Goal: Task Accomplishment & Management: Complete application form

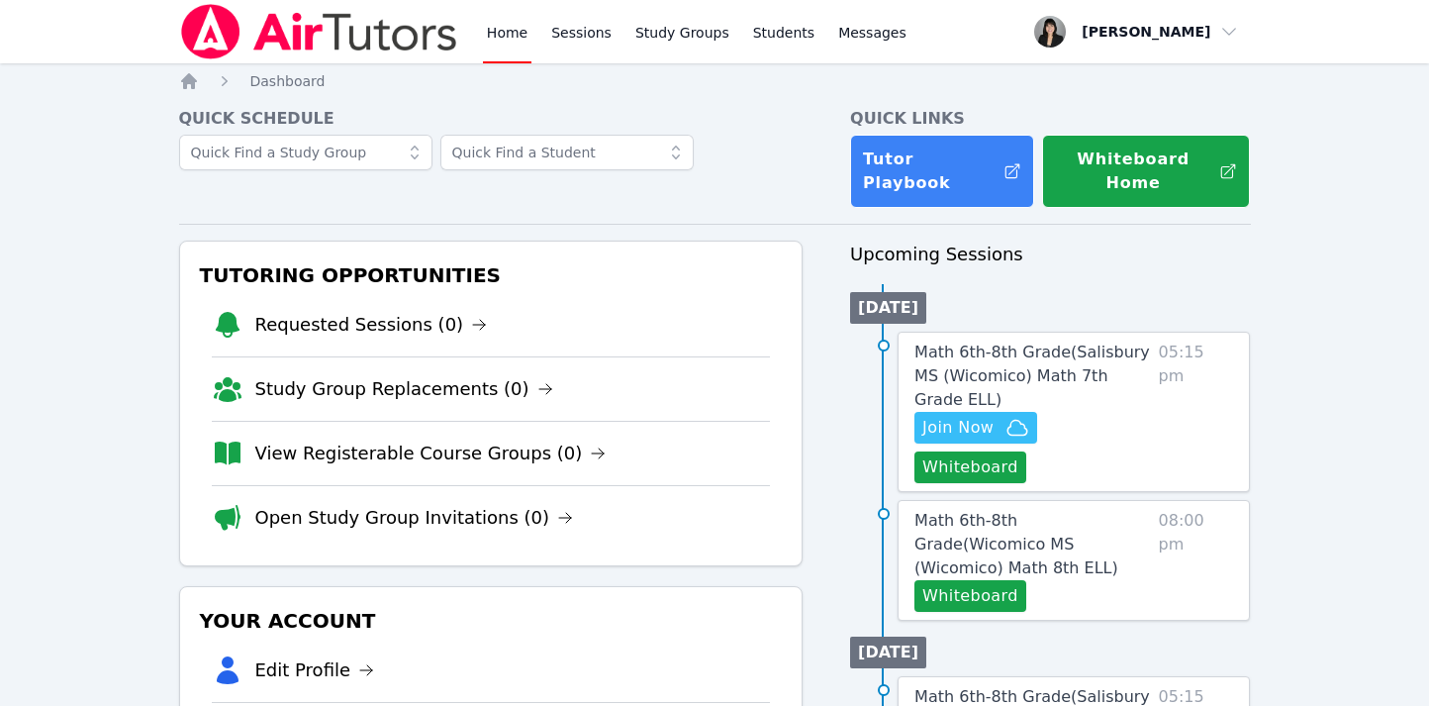
click at [478, 443] on li "View Registerable Course Groups (0)" at bounding box center [491, 453] width 559 height 64
click at [478, 440] on link "View Registerable Course Groups (0)" at bounding box center [430, 454] width 351 height 28
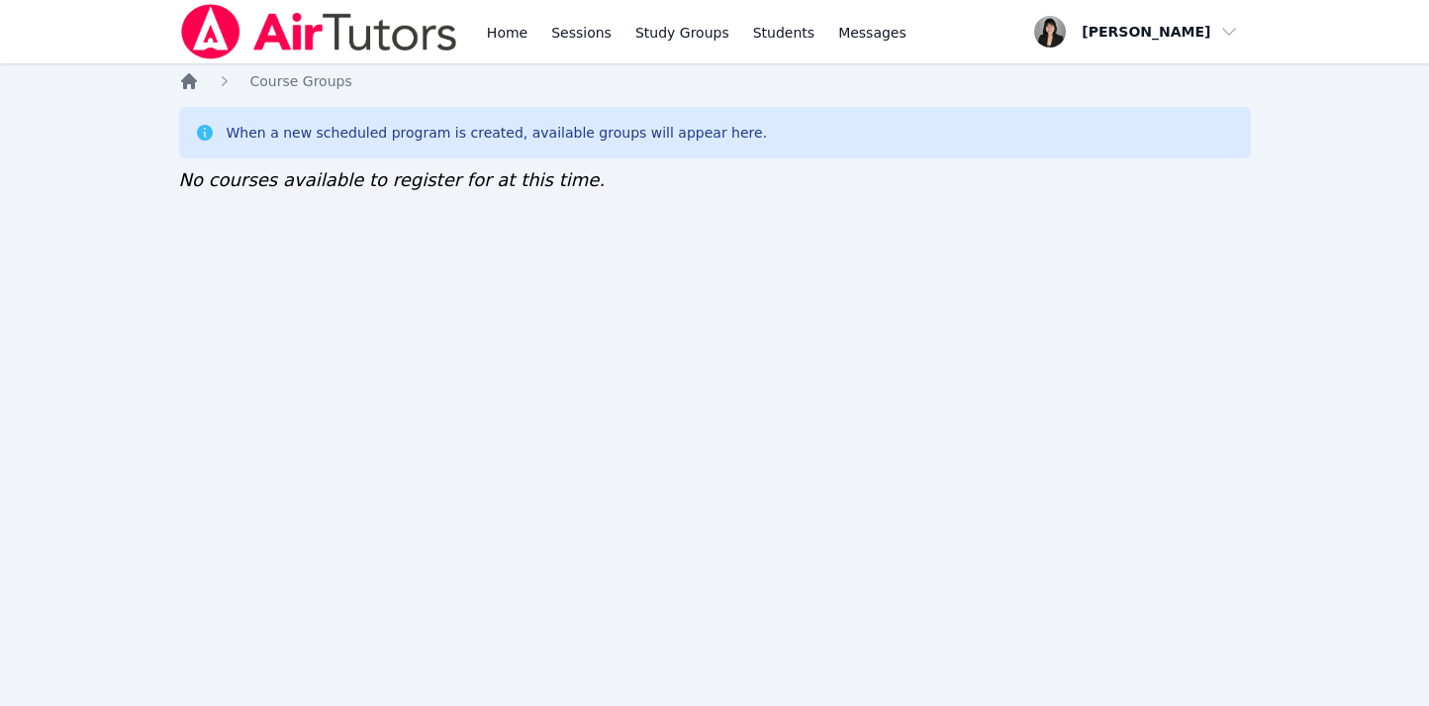
click at [191, 83] on icon "Breadcrumb" at bounding box center [189, 81] width 16 height 16
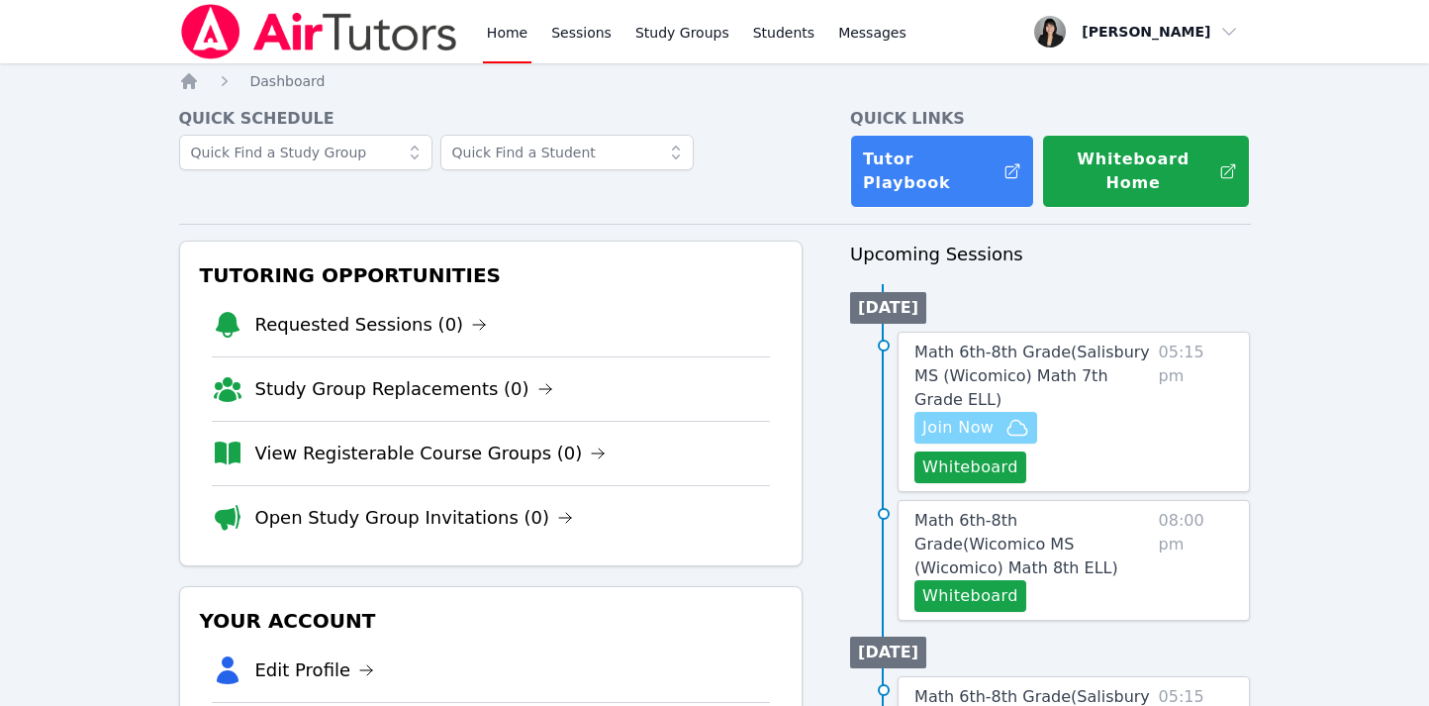
click at [989, 416] on span "Join Now" at bounding box center [958, 428] width 71 height 24
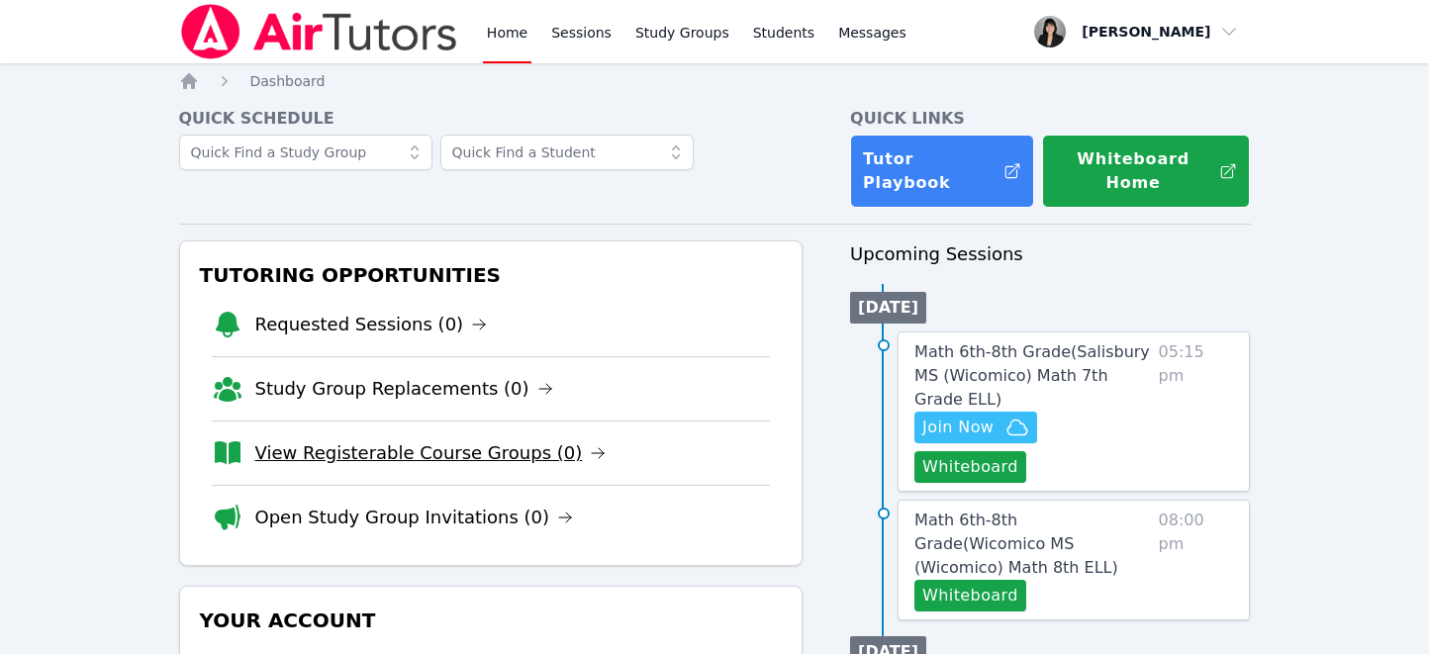
click at [435, 440] on link "View Registerable Course Groups (0)" at bounding box center [430, 454] width 351 height 28
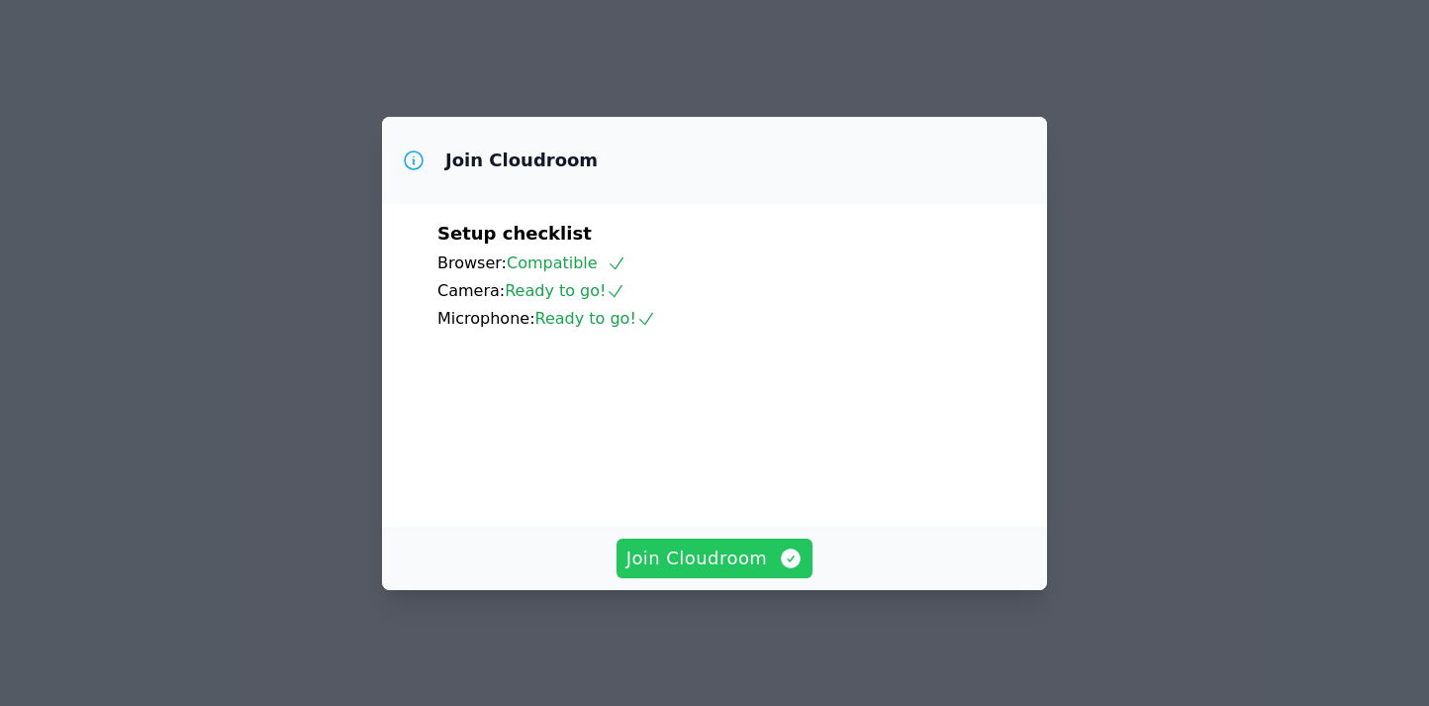
click at [733, 567] on span "Join Cloudroom" at bounding box center [715, 558] width 177 height 28
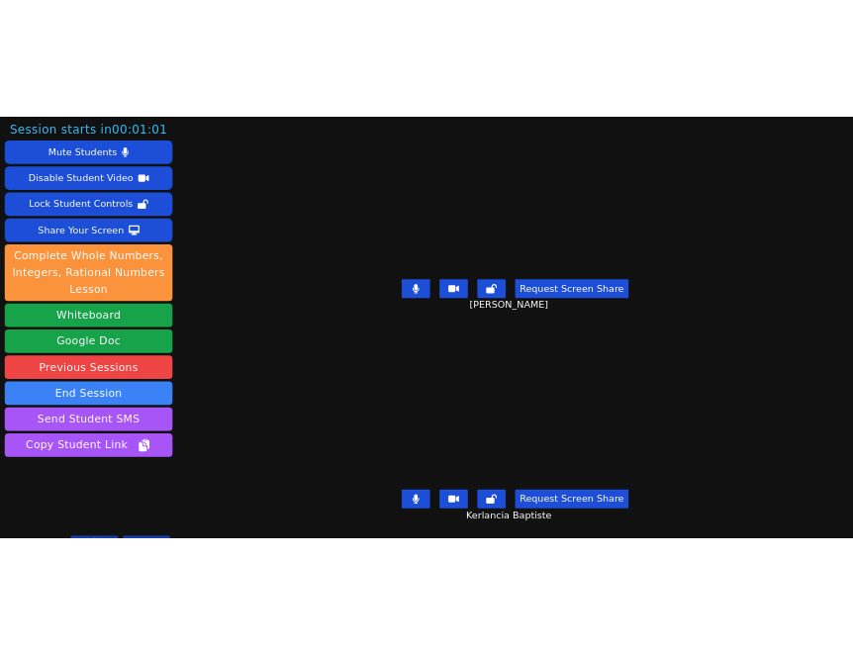
scroll to position [35, 0]
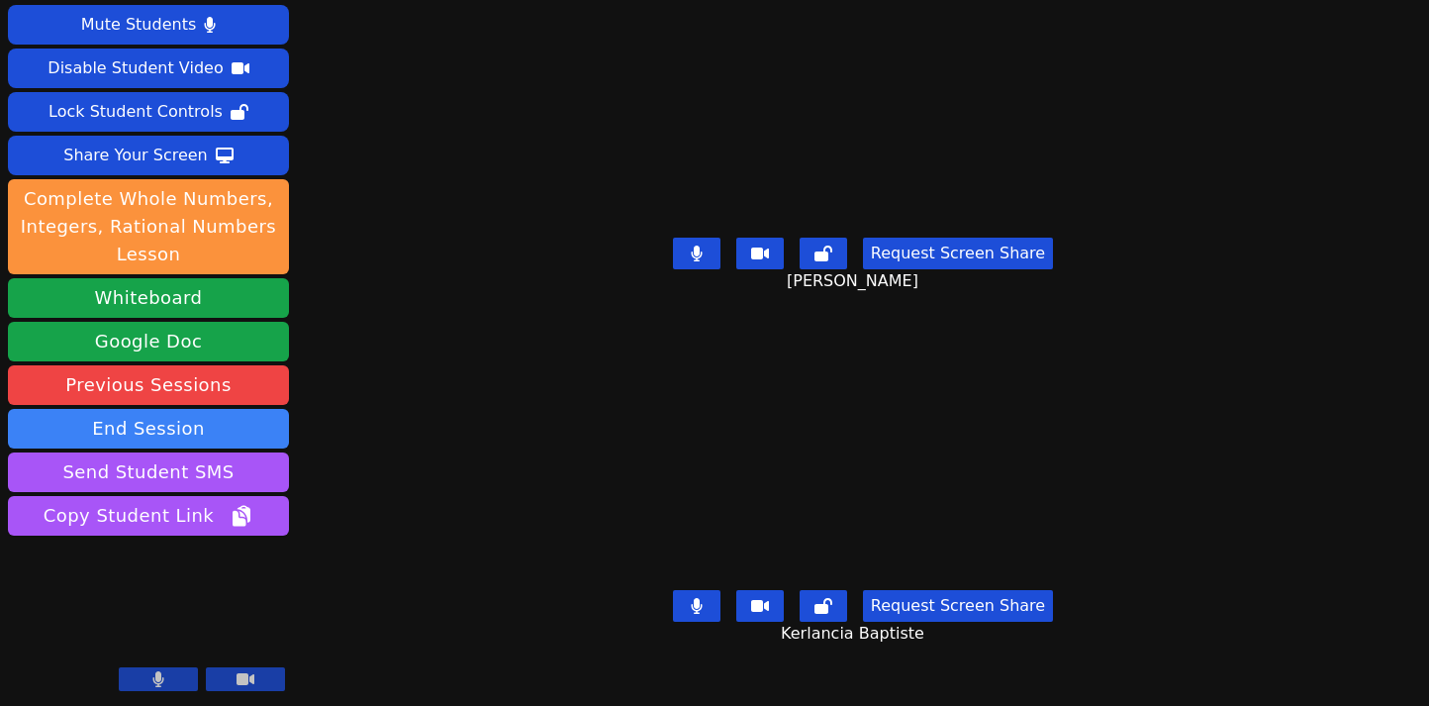
click at [261, 676] on button at bounding box center [245, 679] width 79 height 24
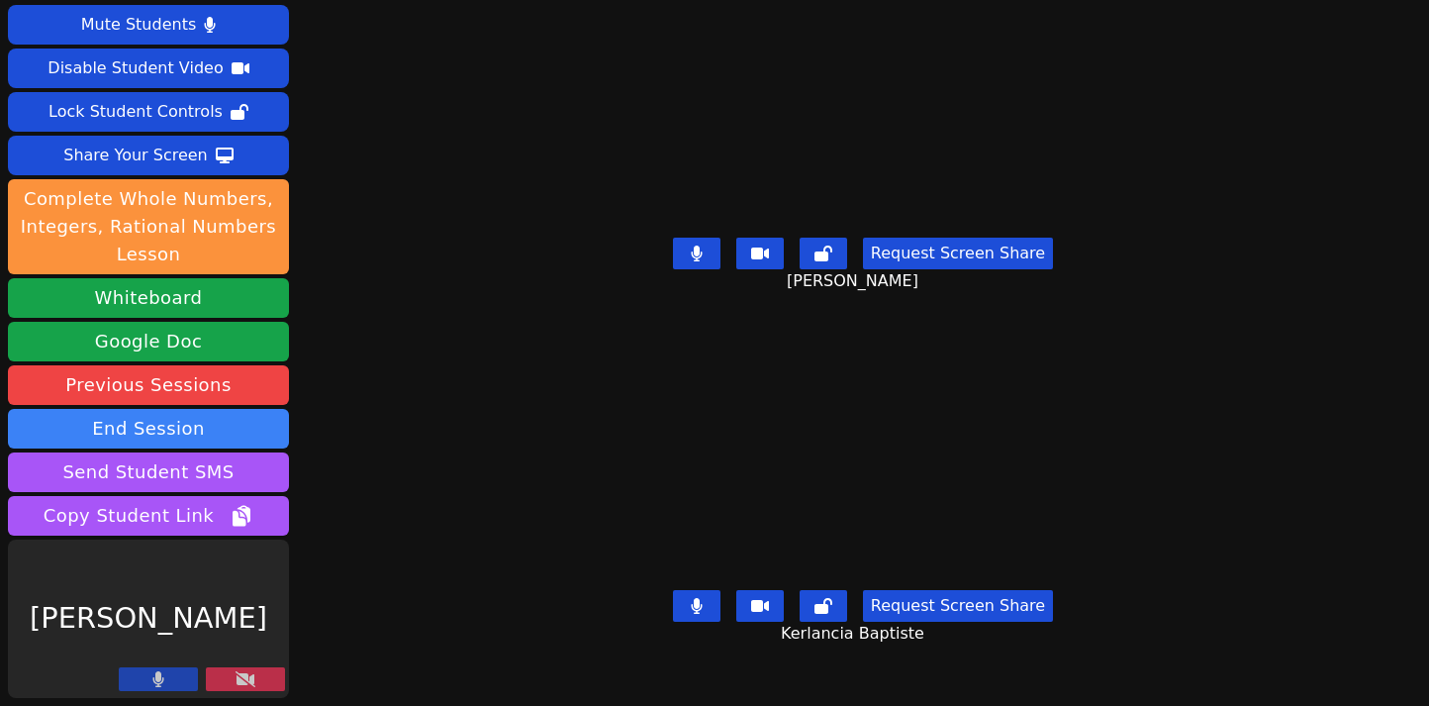
click at [174, 677] on button at bounding box center [158, 679] width 79 height 24
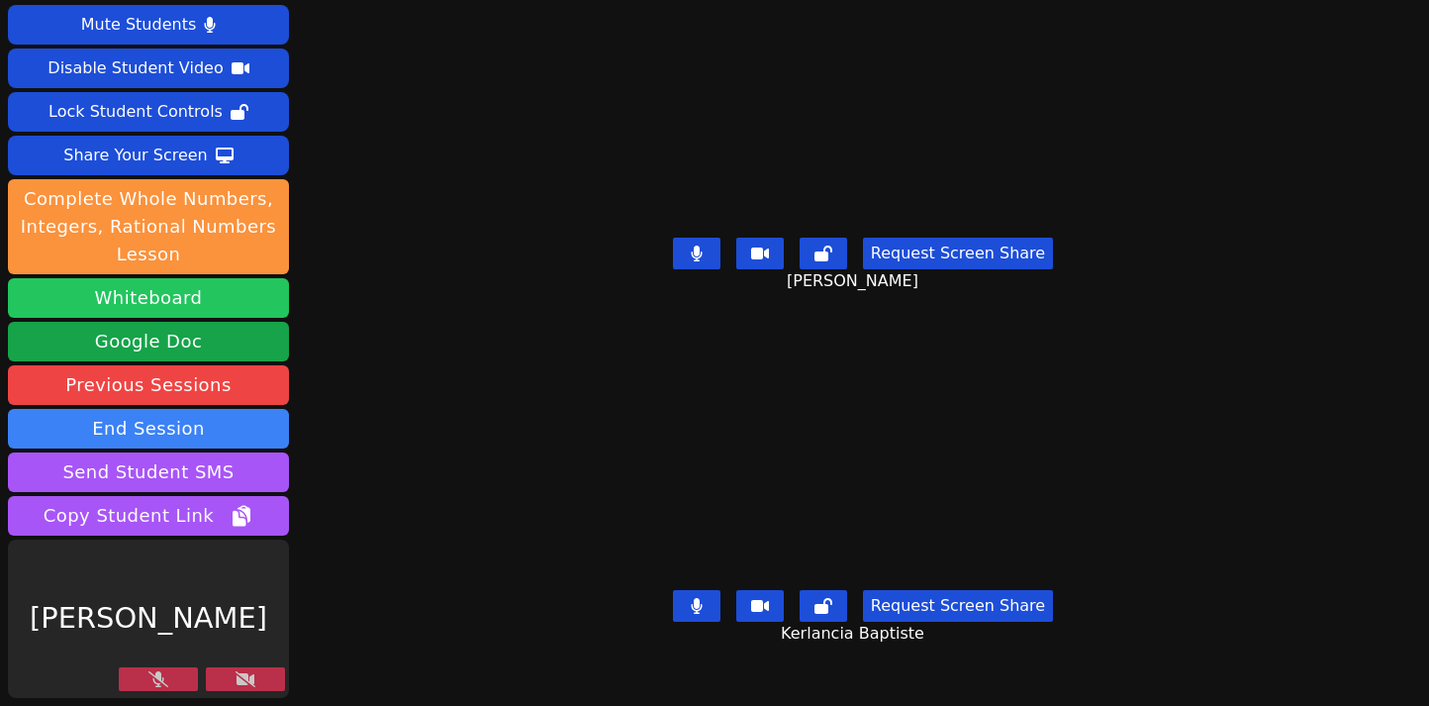
click at [166, 309] on button "Whiteboard" at bounding box center [148, 298] width 281 height 40
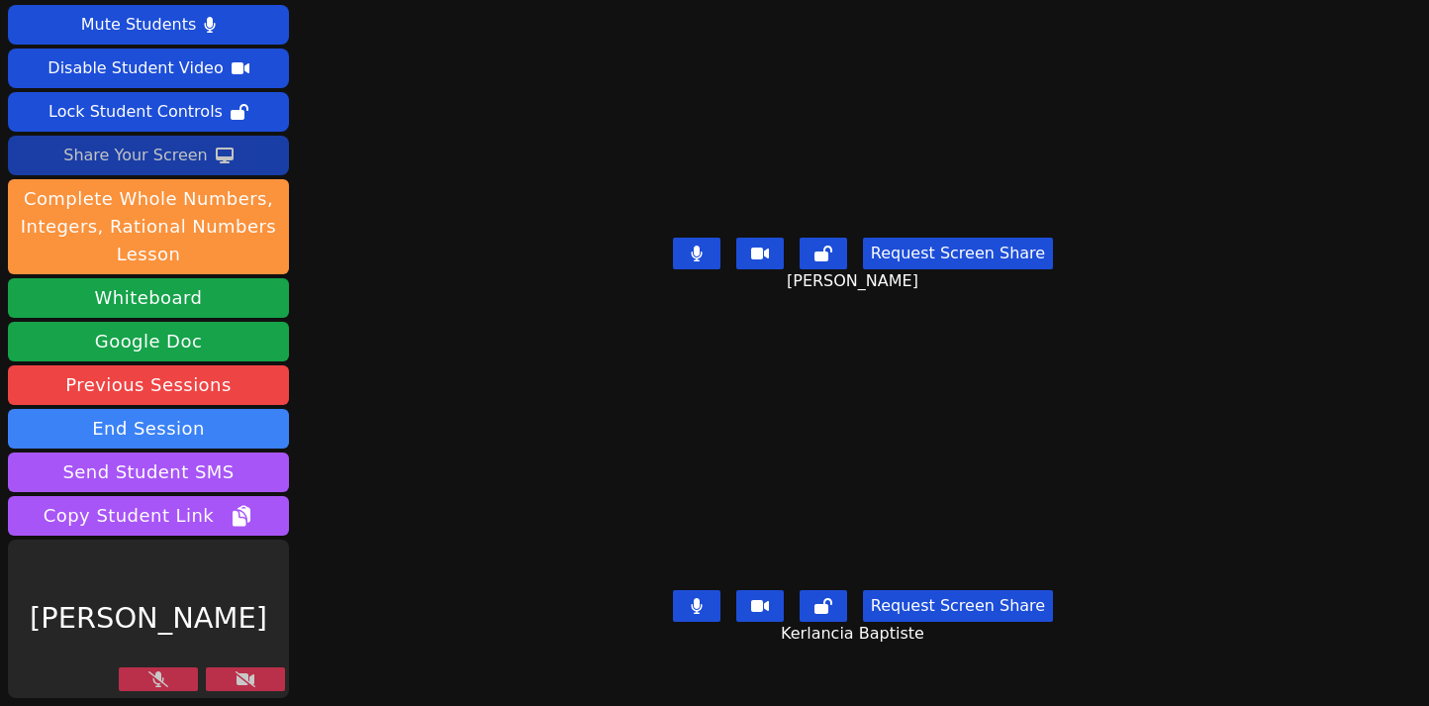
click at [161, 155] on div "Share Your Screen" at bounding box center [135, 156] width 145 height 32
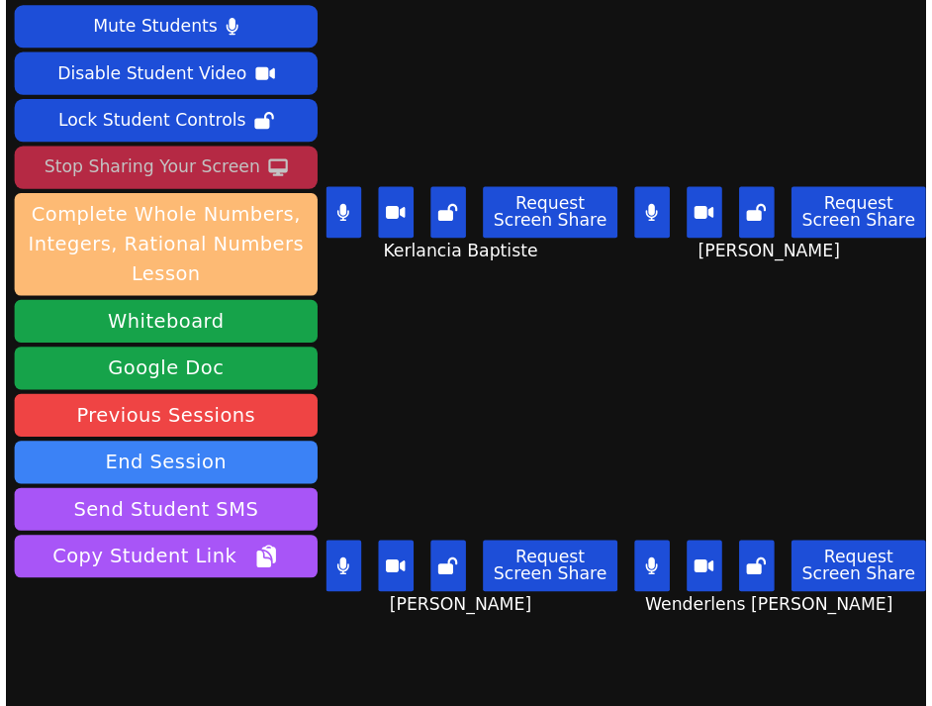
scroll to position [0, 0]
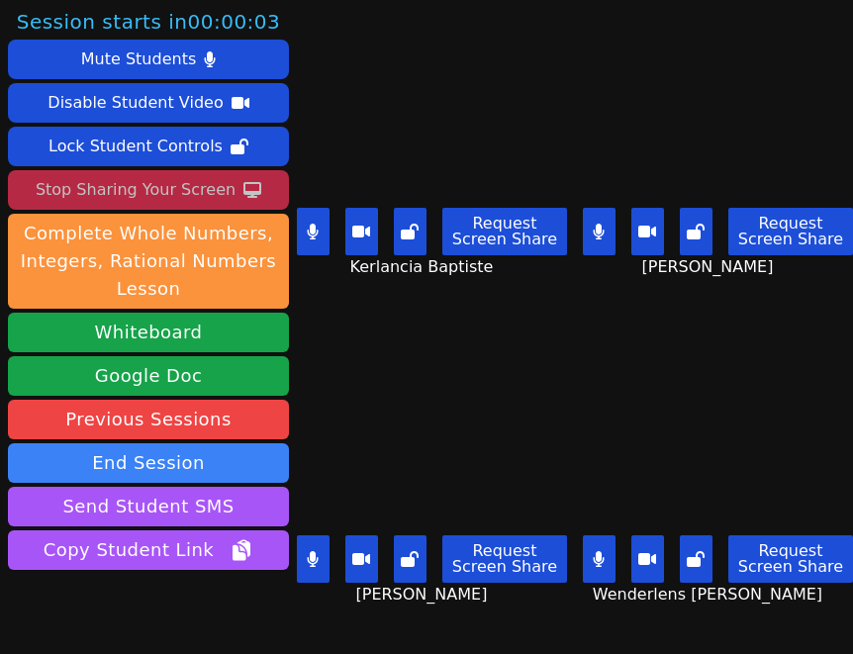
click at [105, 184] on div "Stop Sharing Your Screen" at bounding box center [136, 190] width 200 height 32
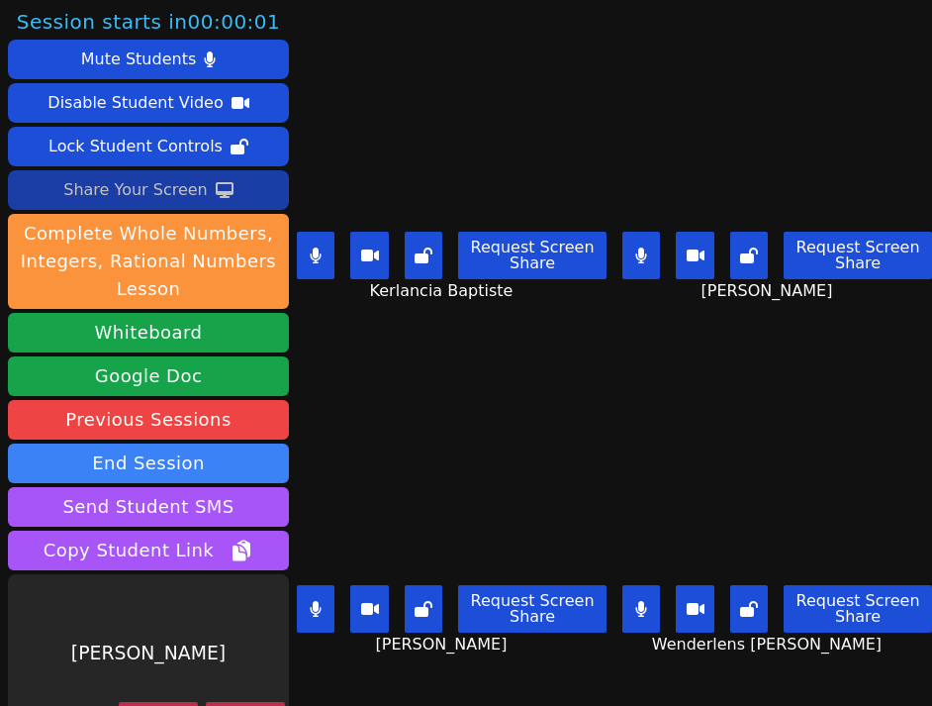
scroll to position [35, 0]
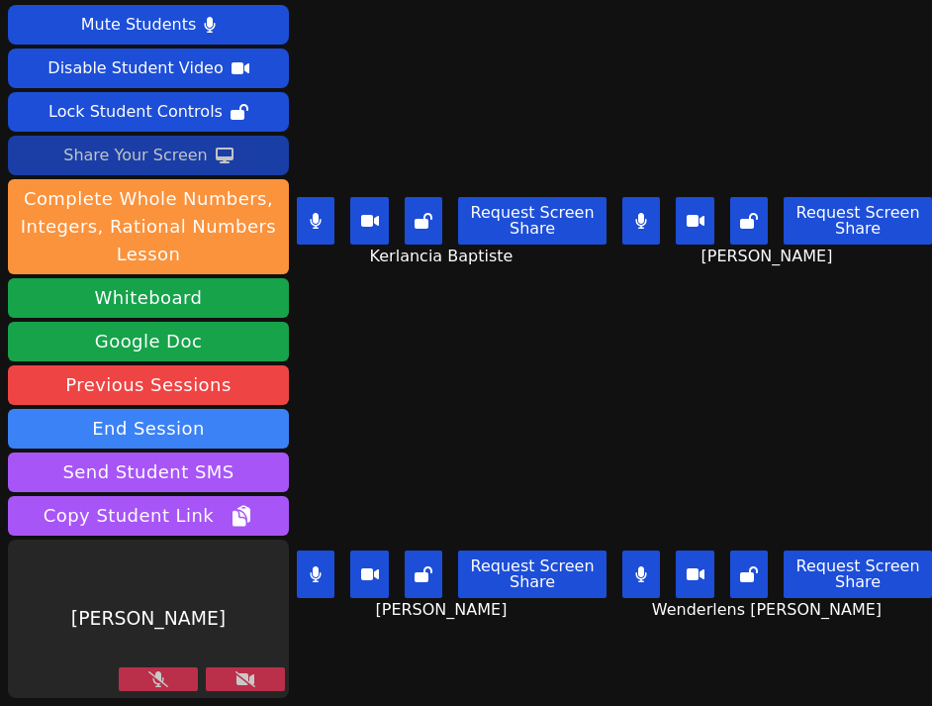
click at [151, 680] on icon at bounding box center [158, 679] width 20 height 16
click at [281, 673] on button at bounding box center [245, 679] width 79 height 24
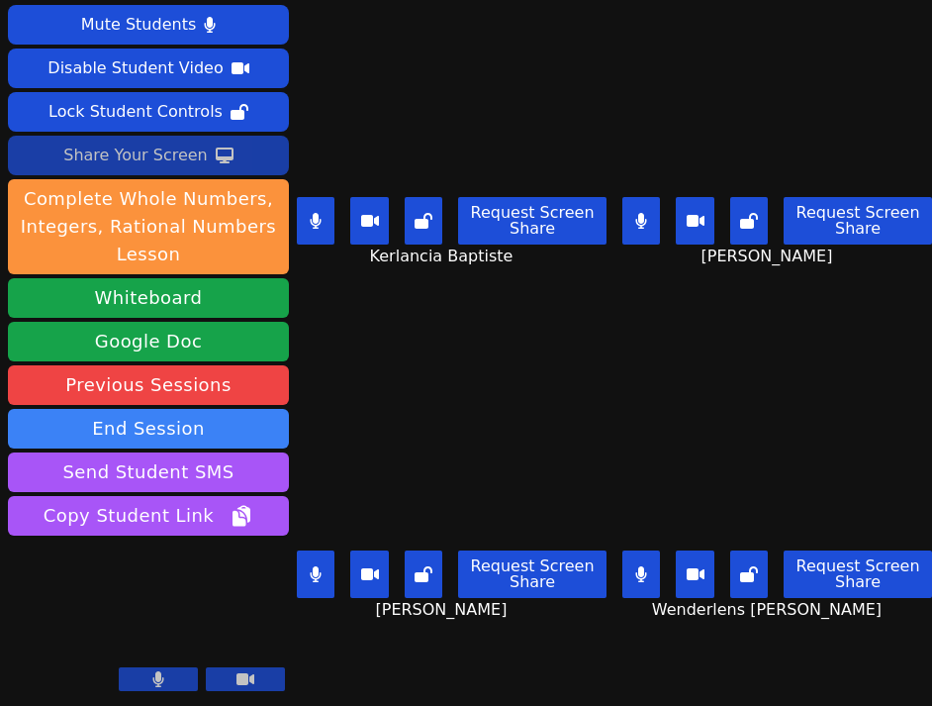
click at [317, 223] on icon at bounding box center [316, 221] width 11 height 16
click at [322, 564] on button at bounding box center [316, 574] width 38 height 48
click at [647, 573] on icon at bounding box center [641, 574] width 11 height 16
click at [303, 234] on button at bounding box center [316, 221] width 38 height 48
click at [312, 217] on icon at bounding box center [316, 221] width 12 height 16
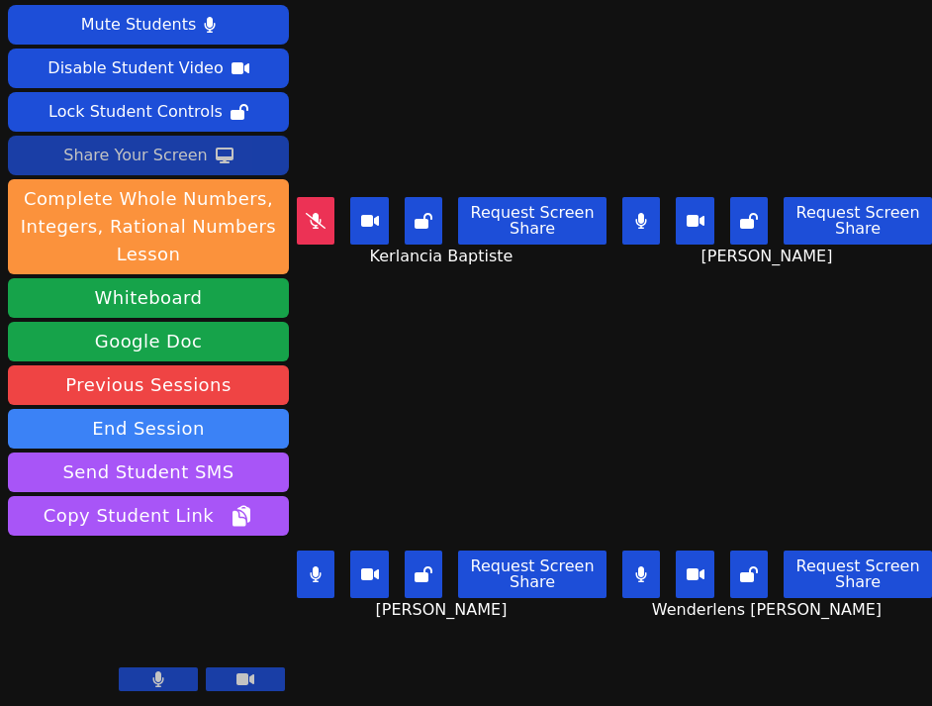
click at [639, 220] on icon at bounding box center [641, 221] width 11 height 16
click at [646, 572] on icon at bounding box center [641, 574] width 11 height 16
click at [651, 214] on icon at bounding box center [642, 221] width 20 height 16
click at [319, 570] on icon at bounding box center [316, 574] width 11 height 16
click at [652, 583] on button at bounding box center [642, 574] width 38 height 48
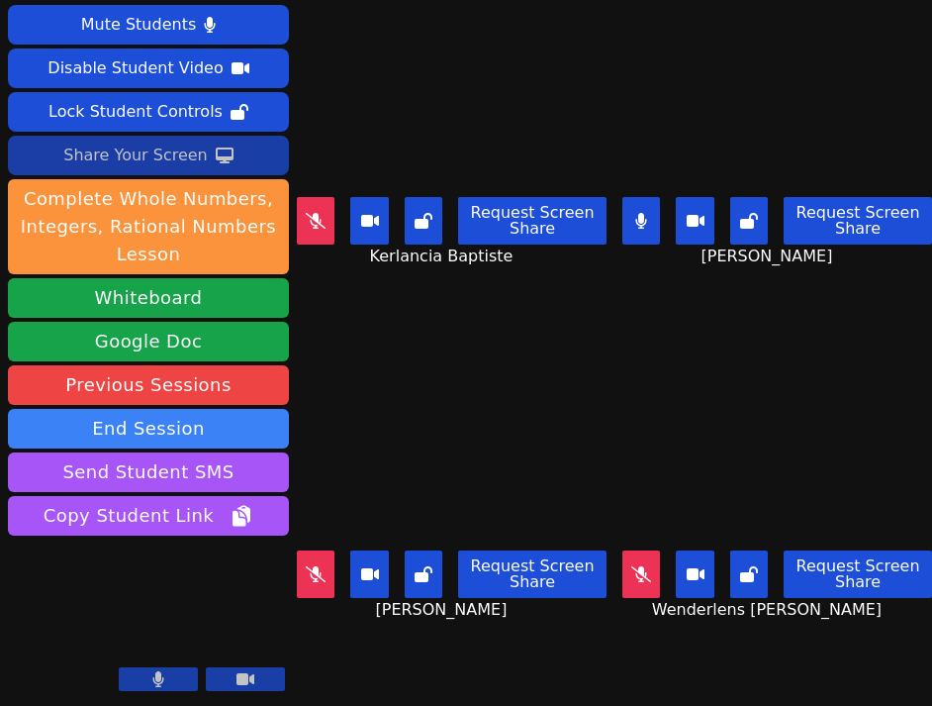
click at [646, 218] on icon at bounding box center [641, 221] width 12 height 16
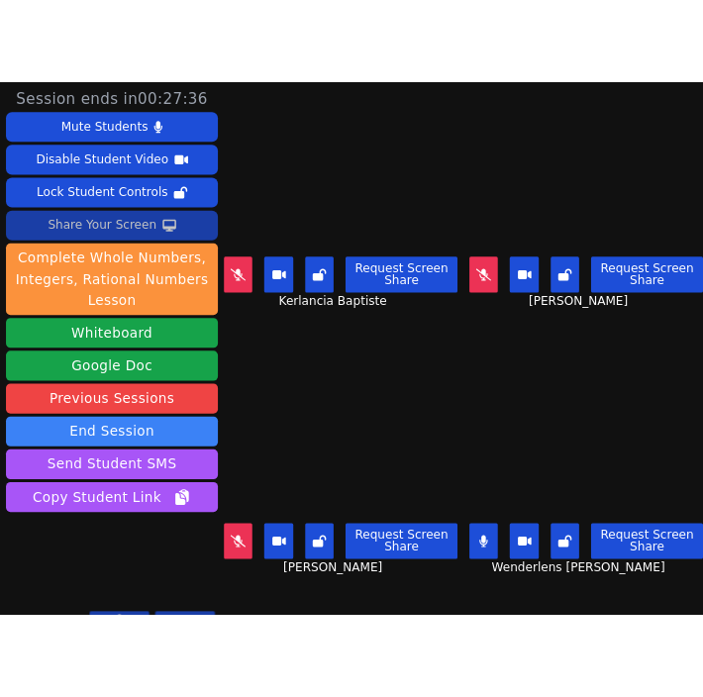
scroll to position [14, 0]
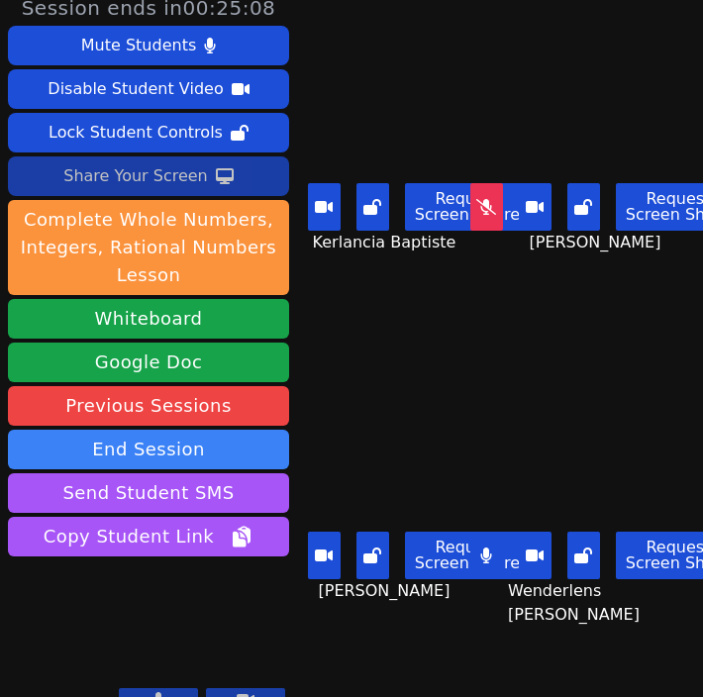
click at [155, 161] on div "Share Your Screen" at bounding box center [135, 176] width 145 height 32
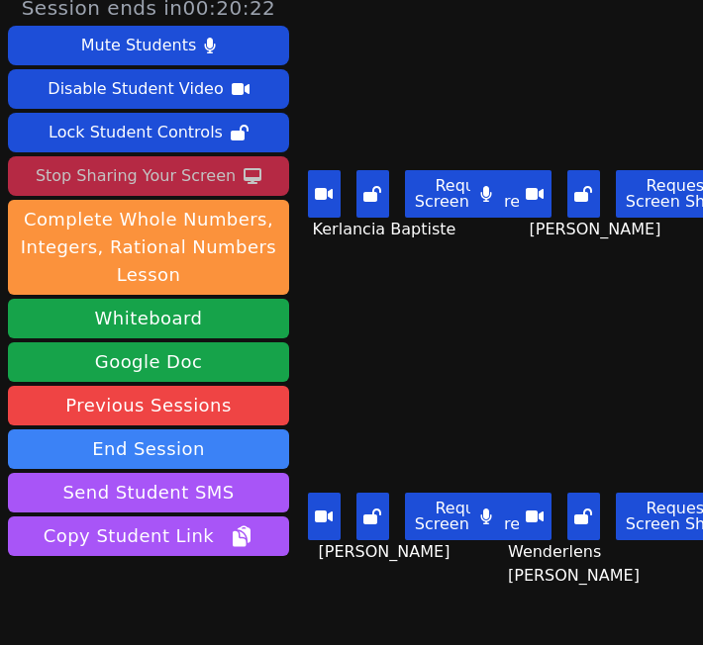
click at [181, 180] on div "Stop Sharing Your Screen" at bounding box center [136, 176] width 200 height 32
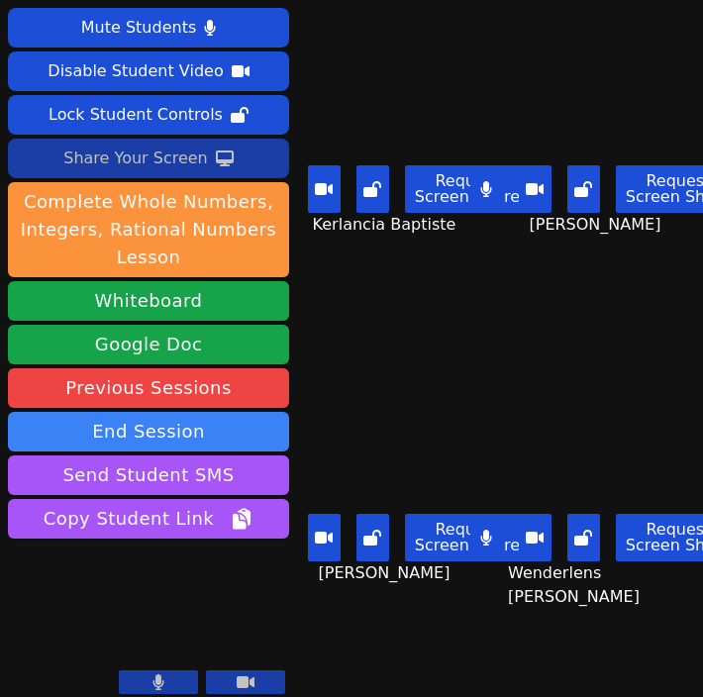
scroll to position [34, 0]
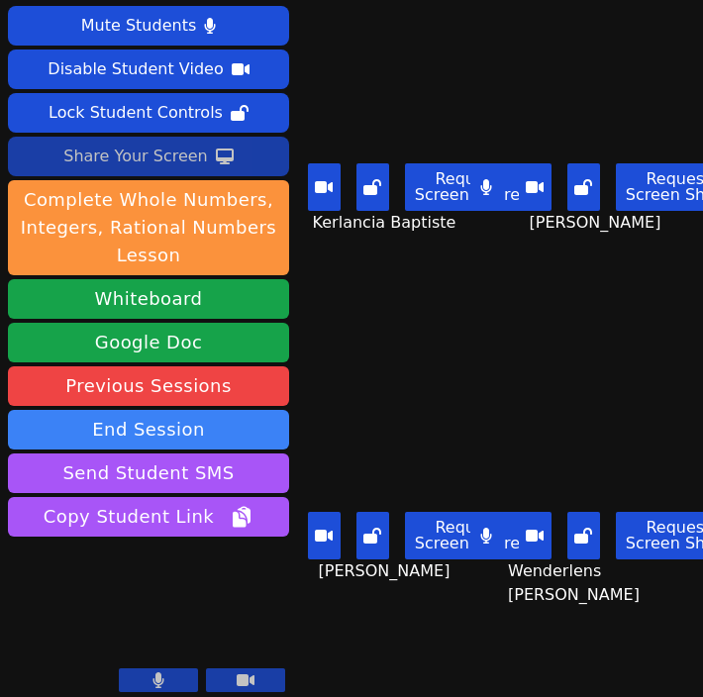
click at [139, 157] on div "Share Your Screen" at bounding box center [135, 157] width 145 height 32
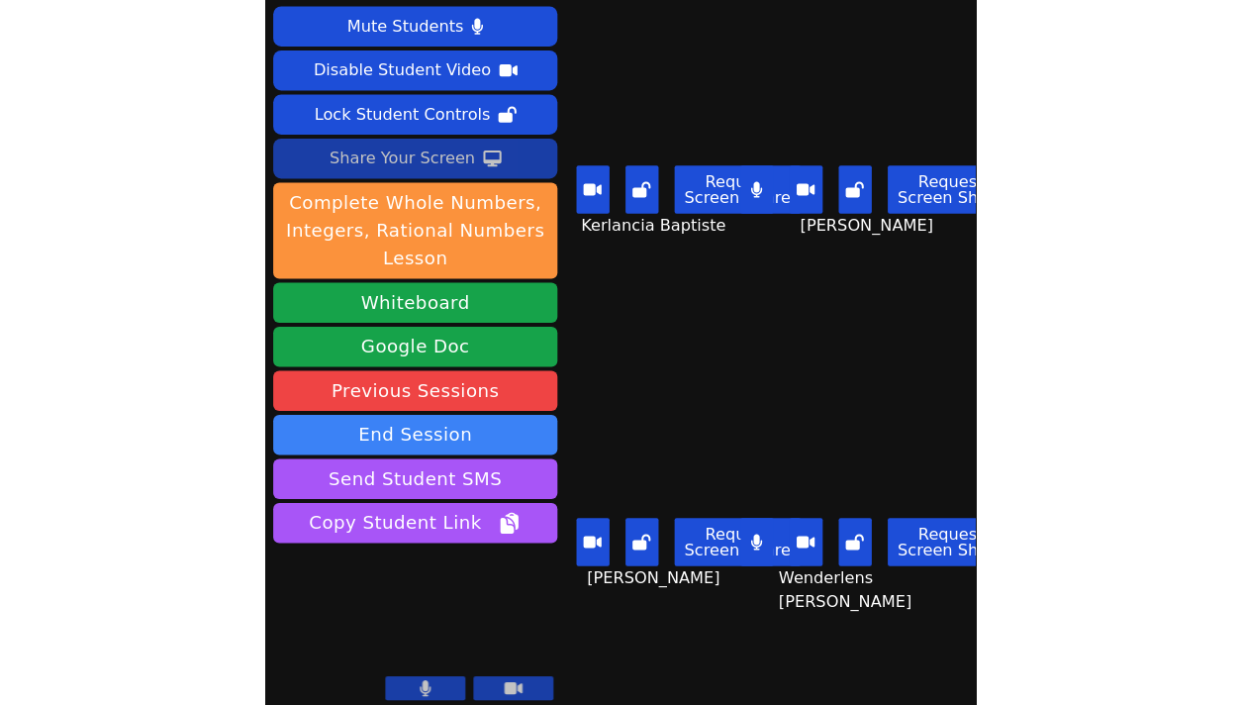
scroll to position [0, 0]
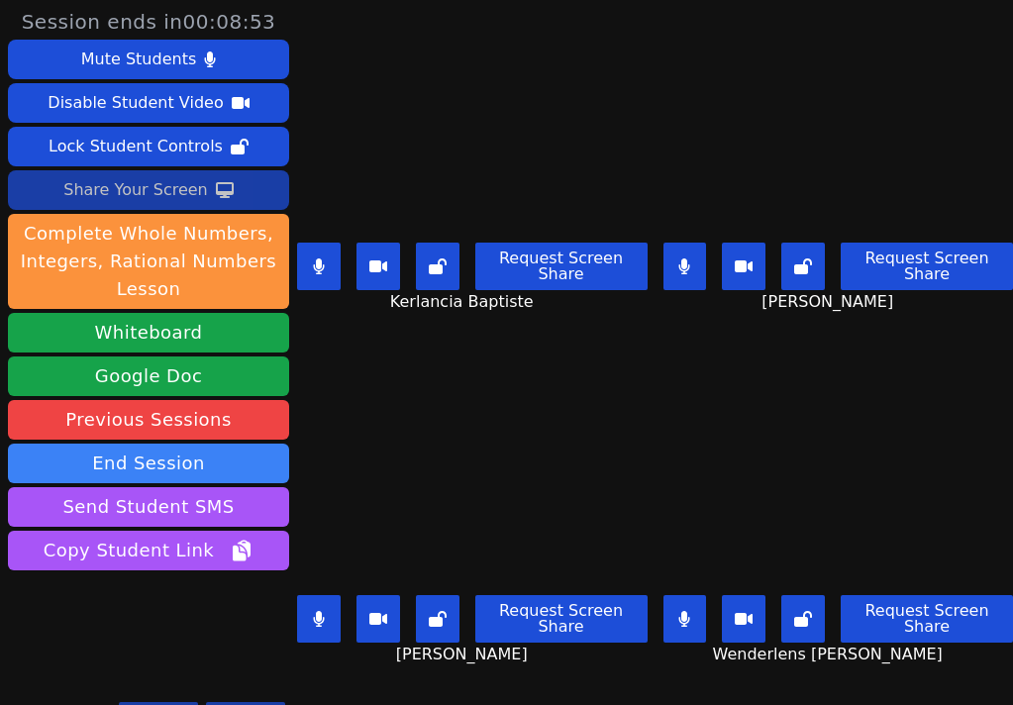
click at [166, 191] on div "Share Your Screen" at bounding box center [135, 190] width 145 height 32
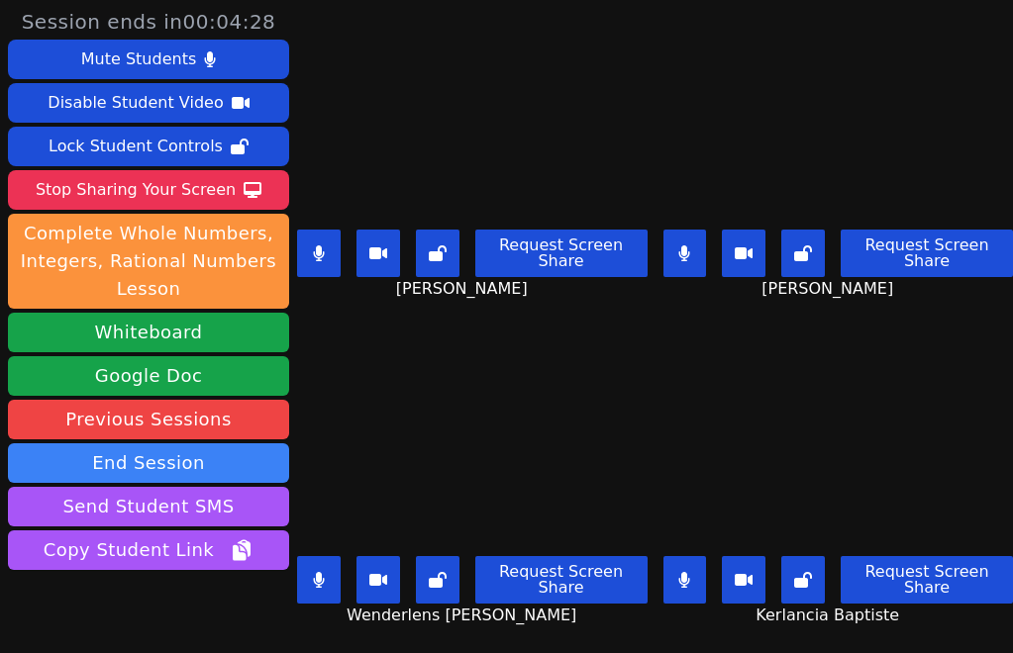
click at [671, 246] on button at bounding box center [685, 254] width 44 height 48
click at [320, 258] on icon at bounding box center [318, 253] width 11 height 16
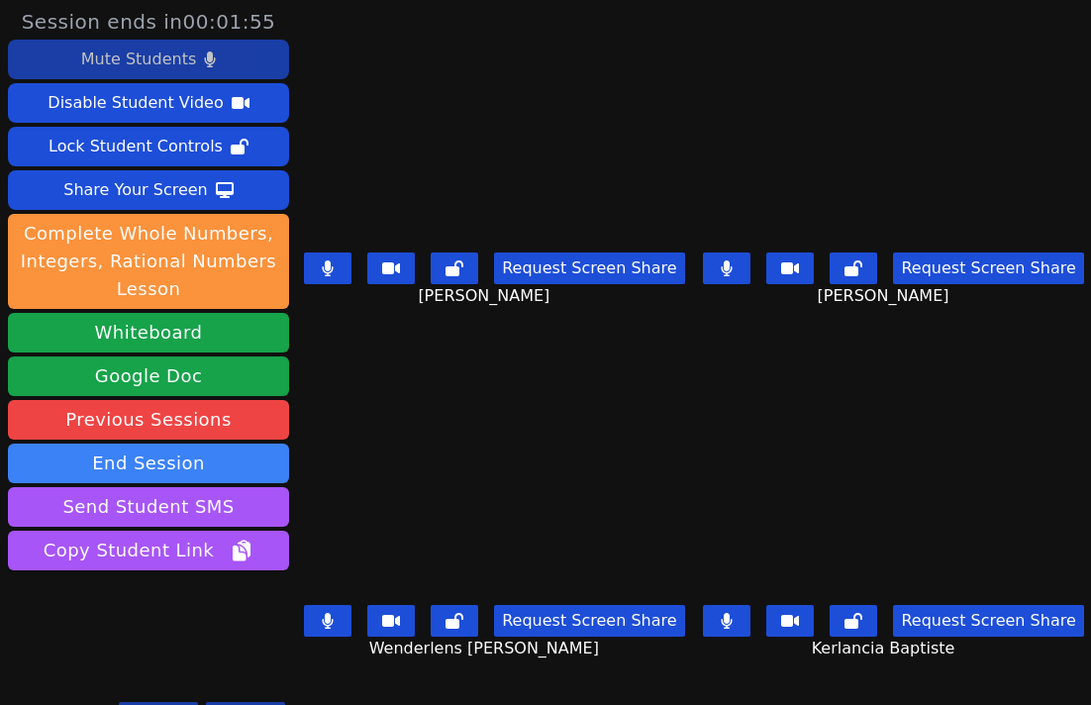
click at [153, 67] on div "Mute Students" at bounding box center [138, 60] width 115 height 32
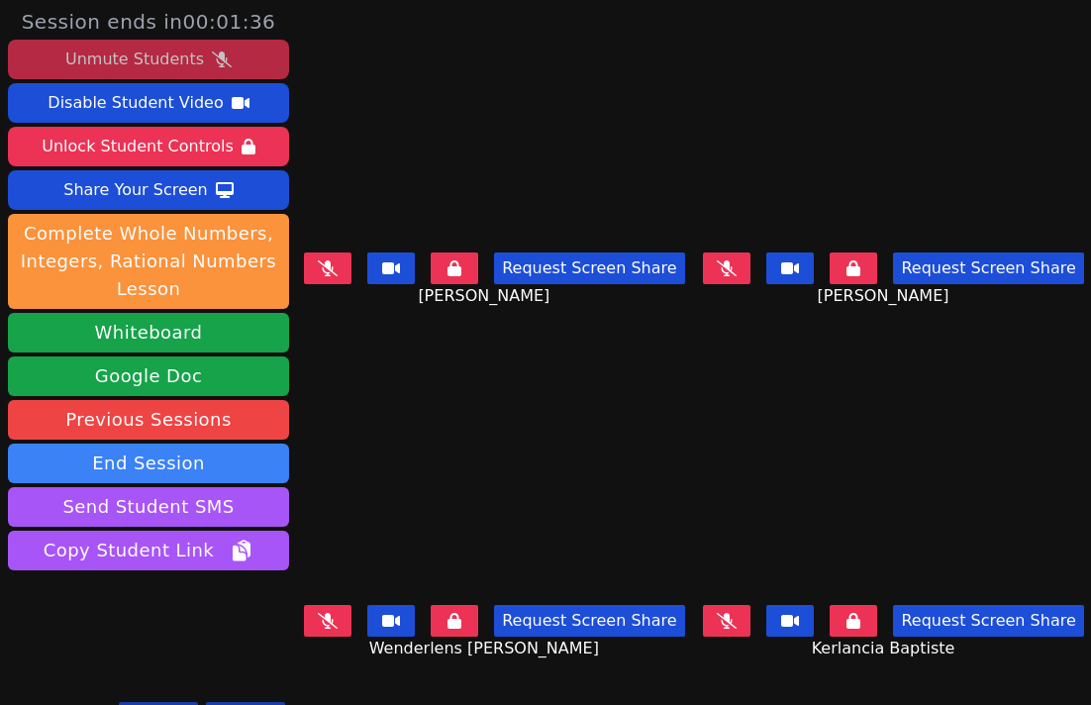
click at [195, 61] on div "Unmute Students" at bounding box center [134, 60] width 139 height 32
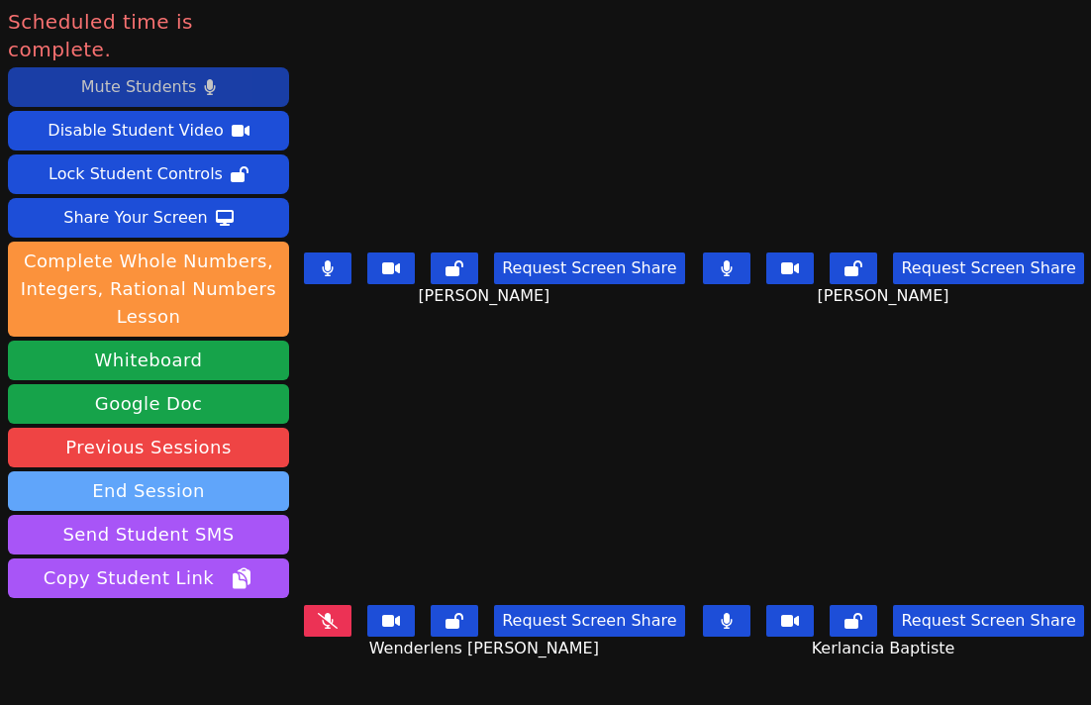
click at [135, 471] on button "End Session" at bounding box center [148, 491] width 281 height 40
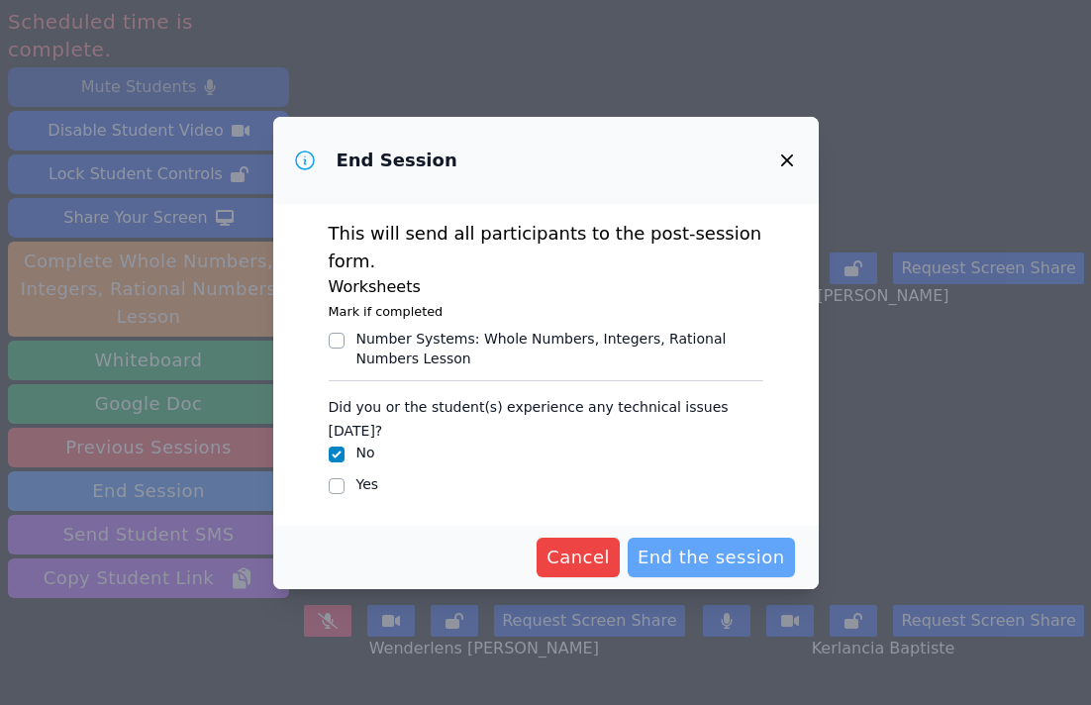
click at [761, 543] on span "End the session" at bounding box center [710, 557] width 147 height 28
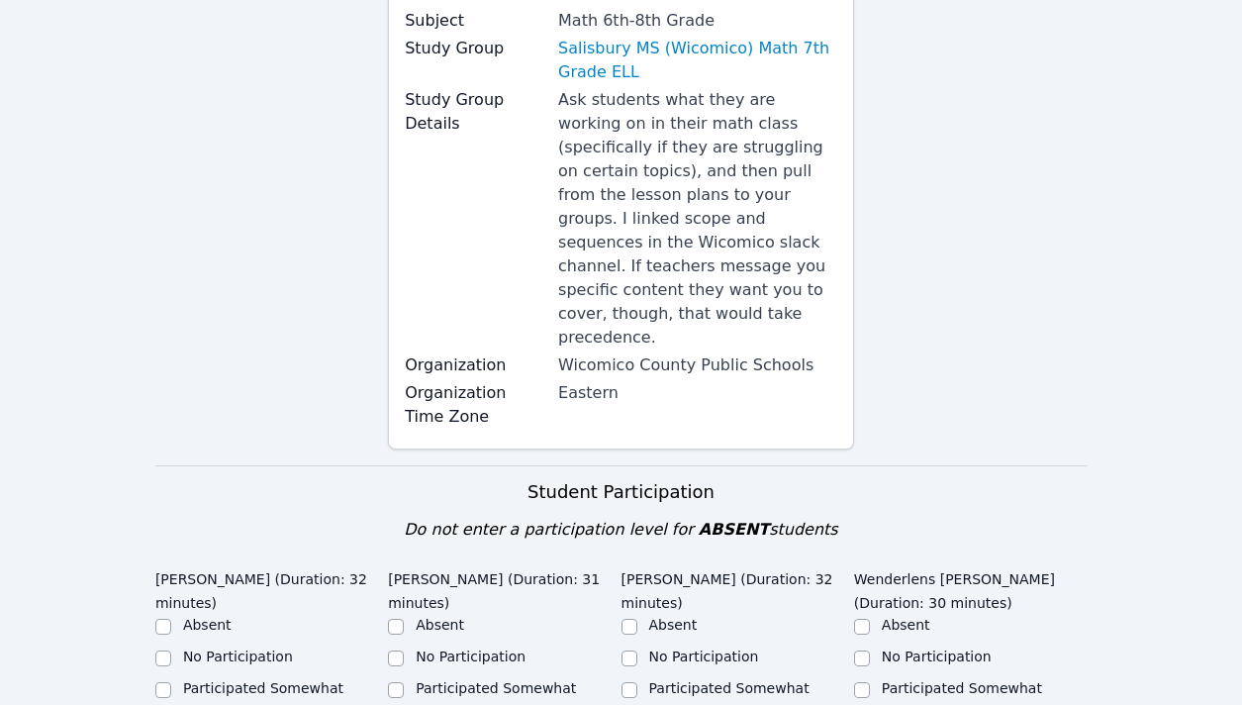
scroll to position [671, 0]
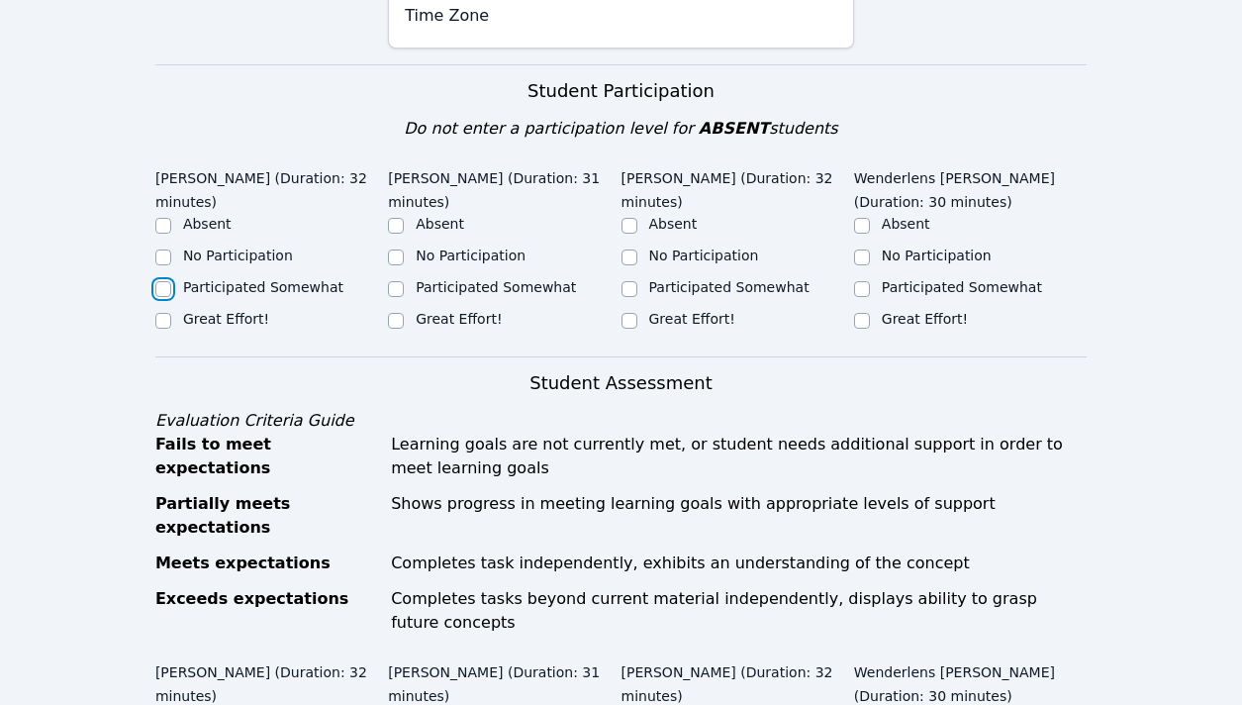
click at [166, 281] on input "Participated Somewhat" at bounding box center [163, 289] width 16 height 16
checkbox input "true"
click at [399, 313] on input "Great Effort!" at bounding box center [396, 321] width 16 height 16
checkbox input "true"
click at [629, 281] on input "Participated Somewhat" at bounding box center [630, 289] width 16 height 16
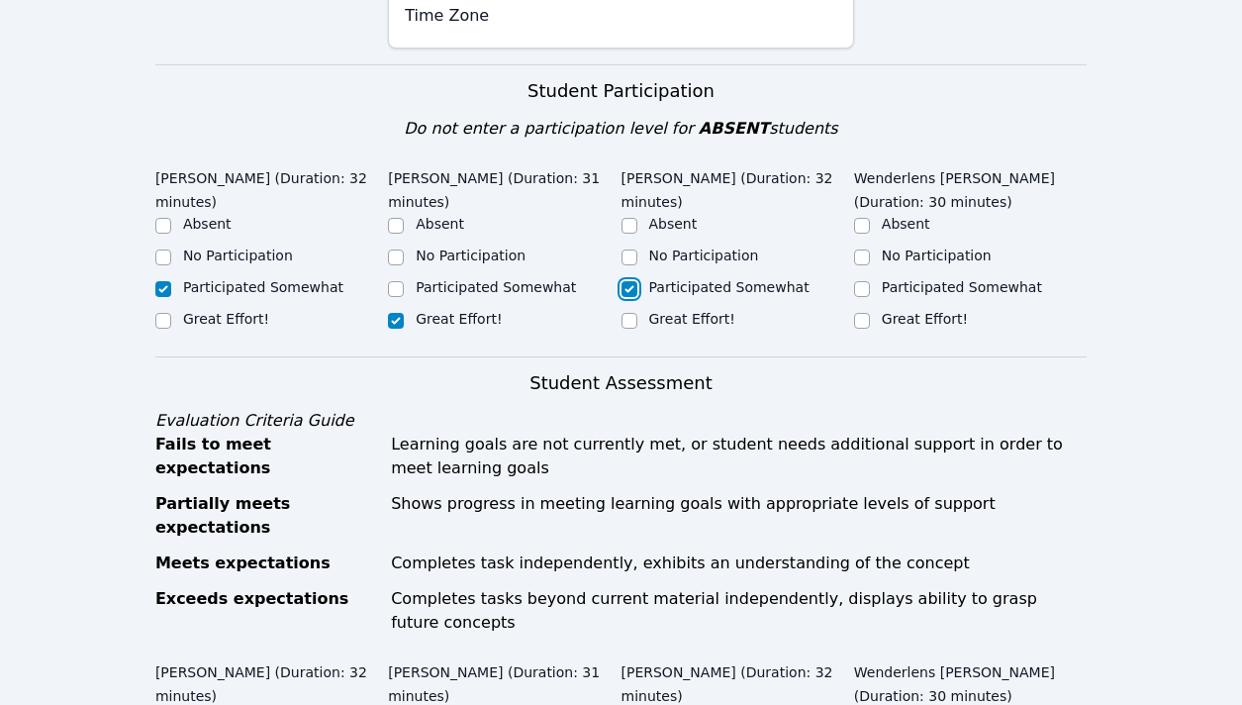
checkbox input "true"
click at [861, 313] on input "Great Effort!" at bounding box center [862, 321] width 16 height 16
checkbox input "true"
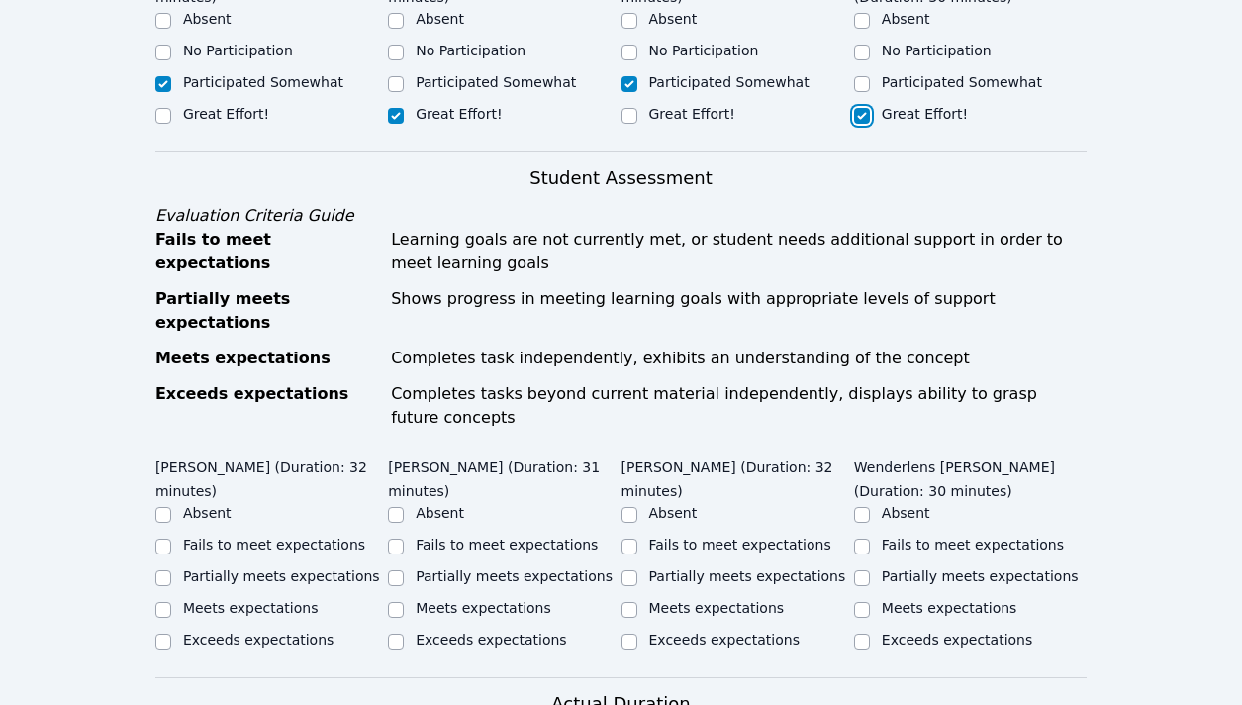
scroll to position [956, 0]
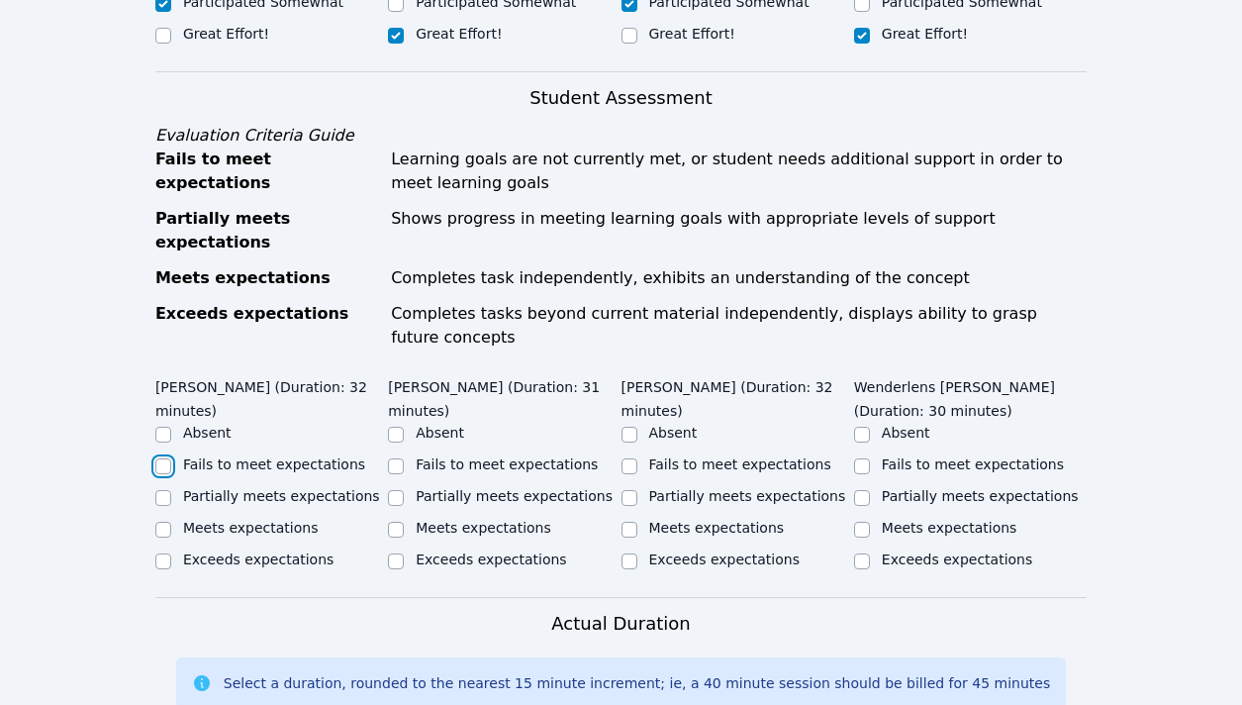
click at [160, 458] on input "Fails to meet expectations" at bounding box center [163, 466] width 16 height 16
checkbox input "true"
click at [395, 490] on input "Partially meets expectations" at bounding box center [396, 498] width 16 height 16
checkbox input "true"
click at [626, 458] on input "Fails to meet expectations" at bounding box center [630, 466] width 16 height 16
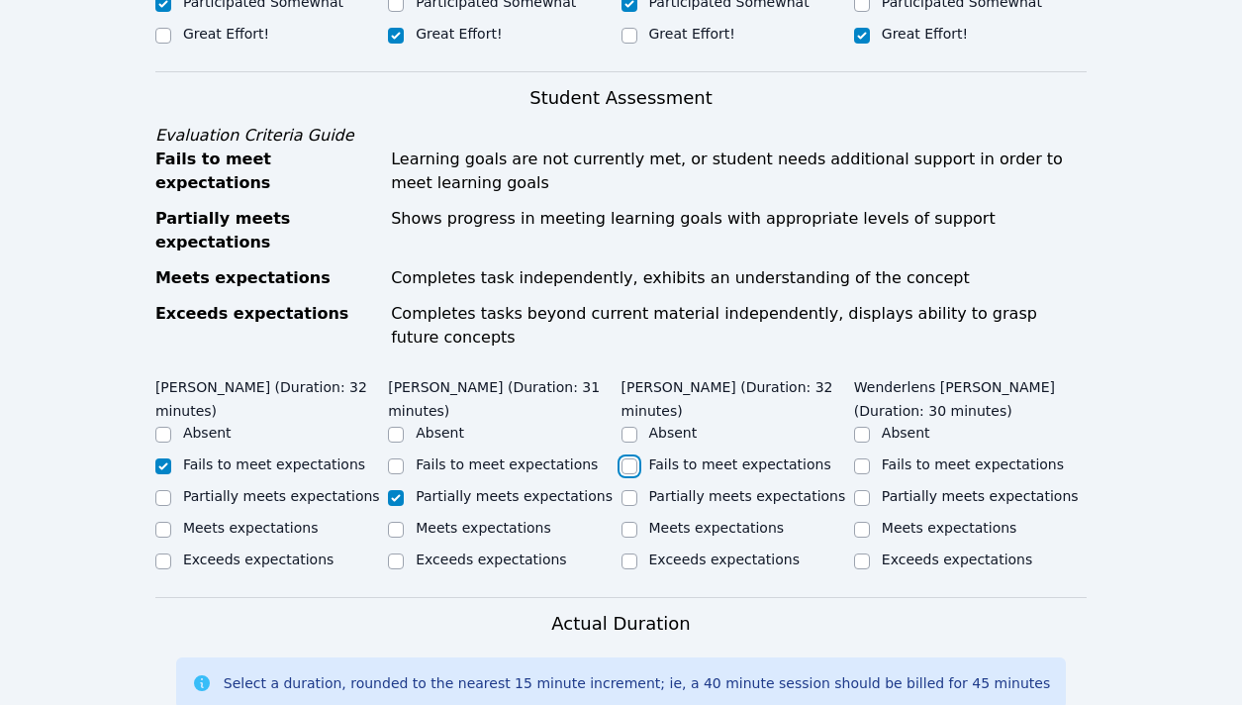
checkbox input "true"
click at [861, 522] on input "Meets expectations" at bounding box center [862, 530] width 16 height 16
checkbox input "true"
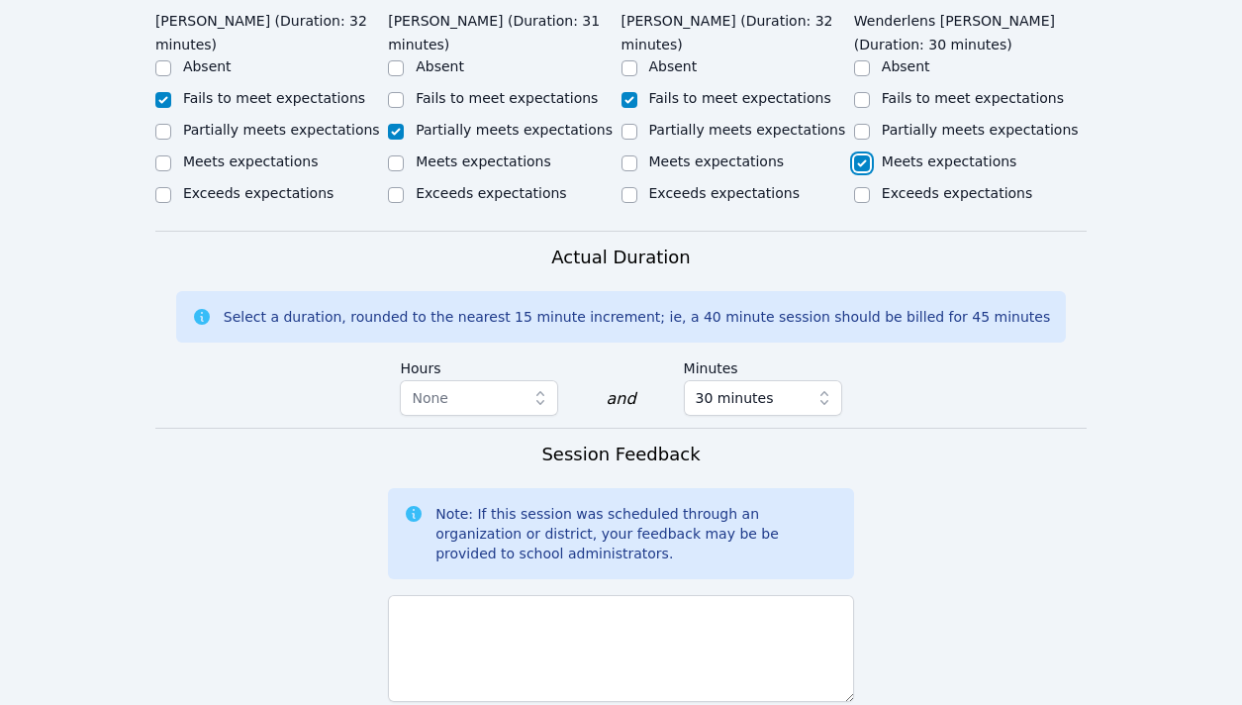
scroll to position [1382, 0]
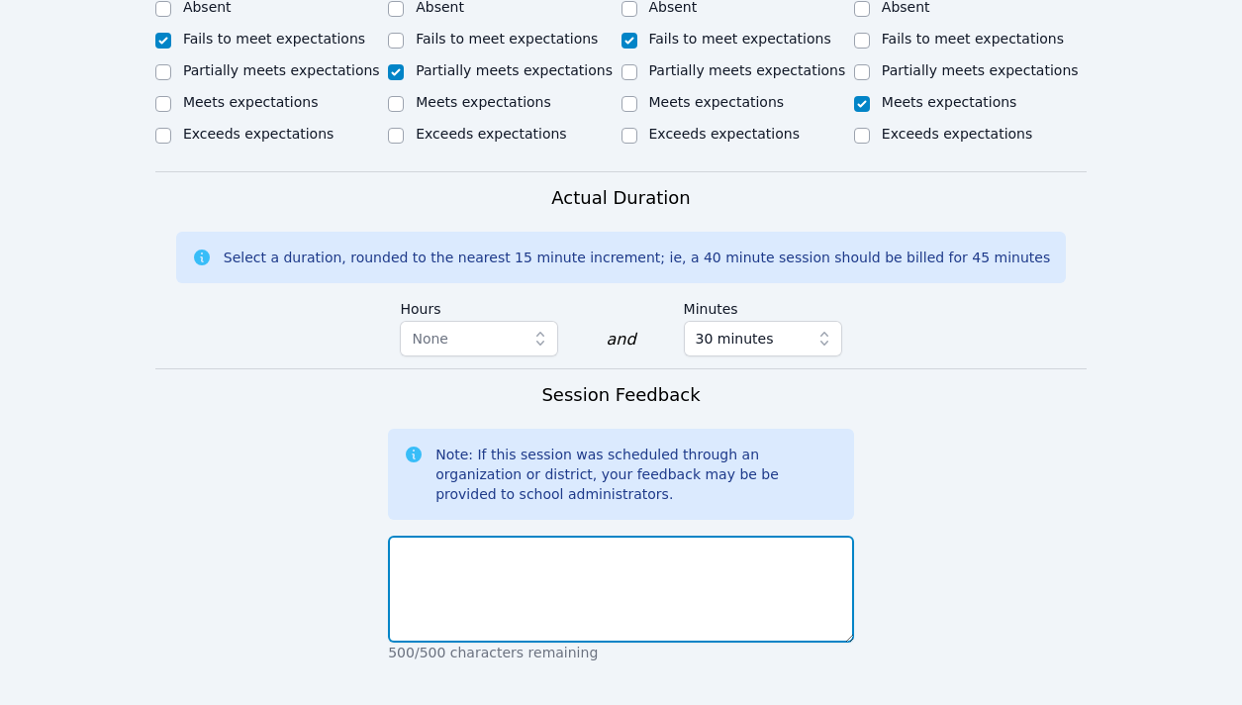
click at [761, 536] on textarea at bounding box center [621, 589] width 466 height 107
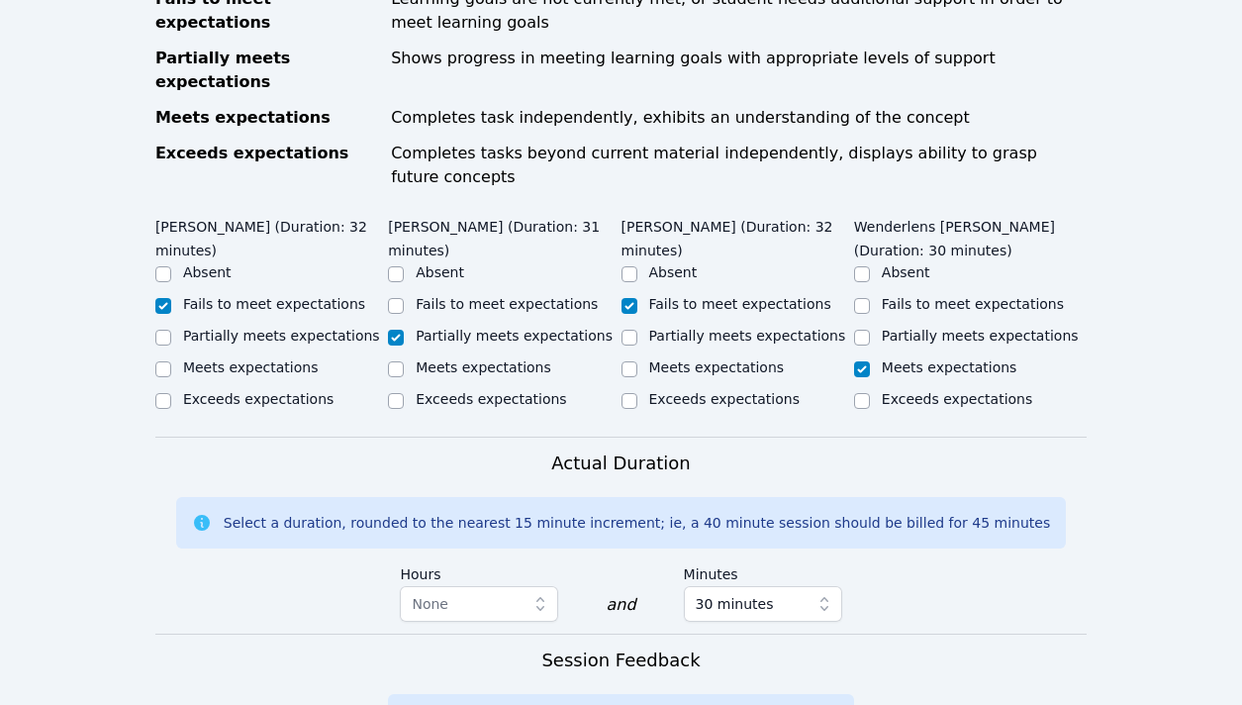
scroll to position [1385, 0]
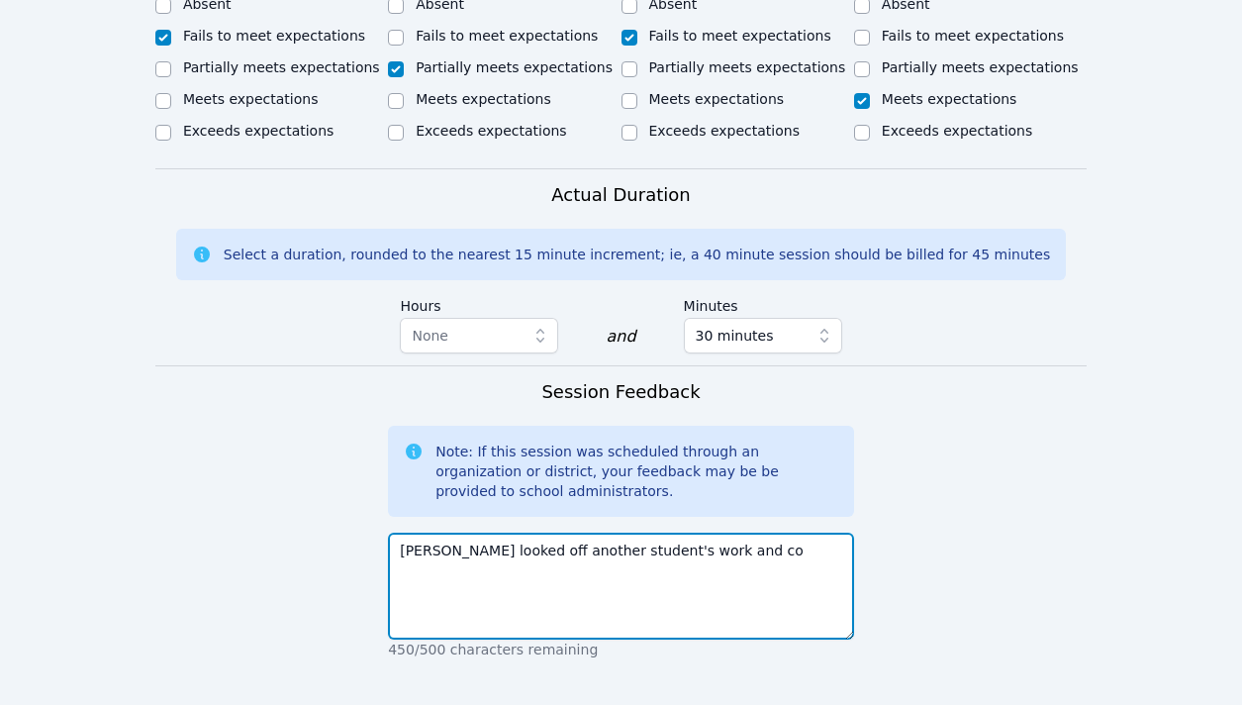
drag, startPoint x: 463, startPoint y: 457, endPoint x: 801, endPoint y: 461, distance: 337.6
click at [801, 533] on textarea "Kerlancia looked off another student's work and co" at bounding box center [621, 586] width 466 height 107
click at [399, 533] on textarea "Kerlancia copied the work of another student." at bounding box center [621, 586] width 466 height 107
click at [720, 533] on textarea "This is the second time I've noticed that Kerlancia copied the work of another …" at bounding box center [621, 586] width 466 height 107
click at [632, 533] on textarea "This is the second time I've noticed that Kerlancia has copied the work of anot…" at bounding box center [621, 586] width 466 height 107
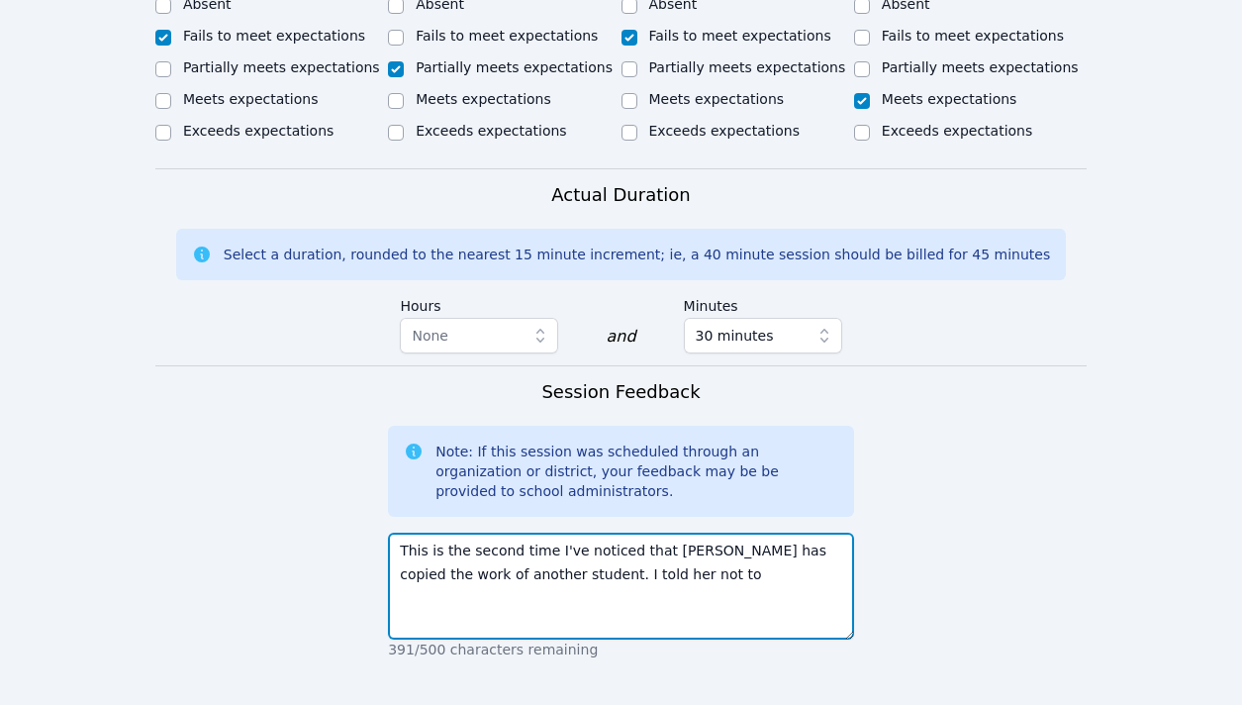
drag, startPoint x: 563, startPoint y: 472, endPoint x: 757, endPoint y: 484, distance: 194.4
click at [757, 533] on textarea "This is the second time I've noticed that Kerlancia has copied the work of anot…" at bounding box center [621, 586] width 466 height 107
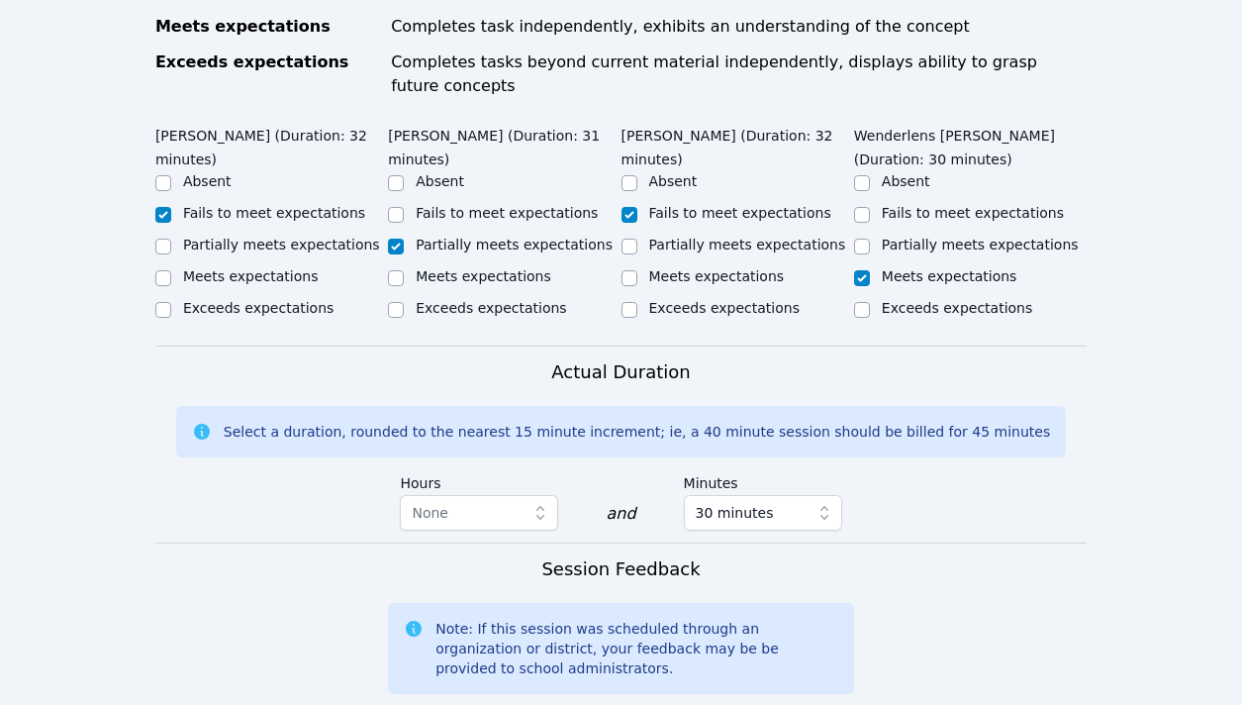
scroll to position [1412, 0]
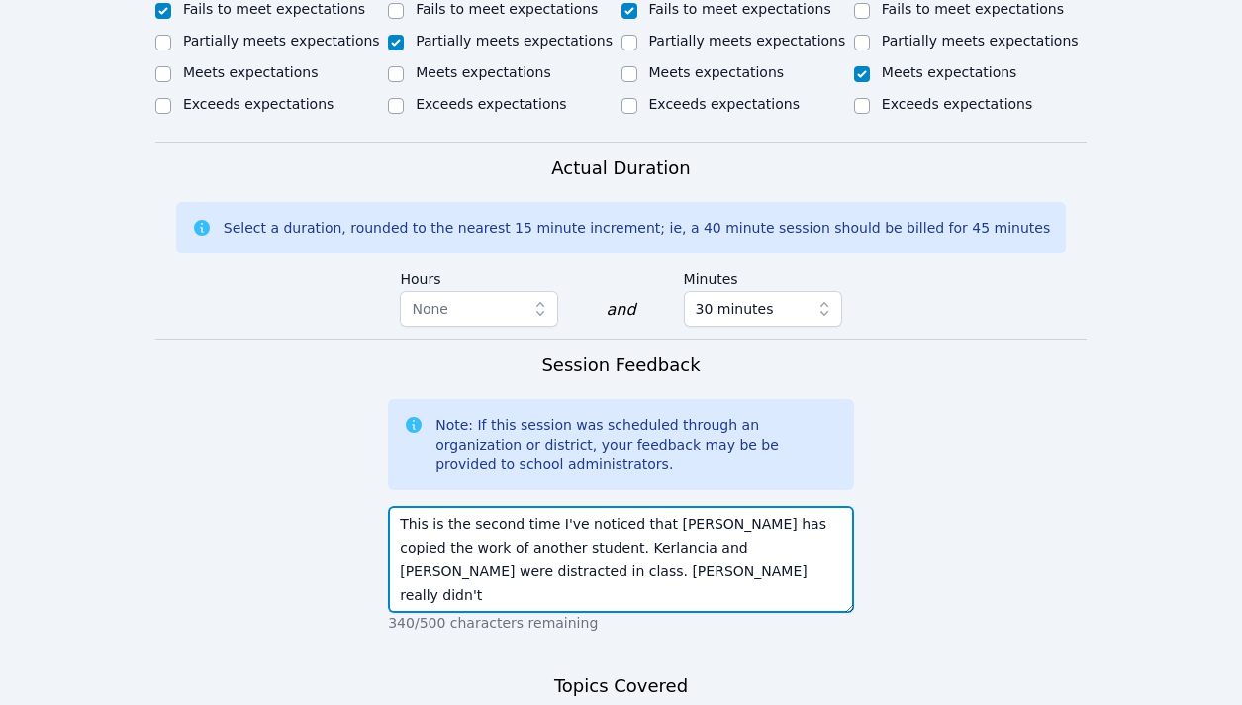
drag, startPoint x: 446, startPoint y: 475, endPoint x: 639, endPoint y: 475, distance: 193.0
click at [639, 506] on textarea "This is the second time I've noticed that Kerlancia has copied the work of anot…" at bounding box center [621, 559] width 466 height 107
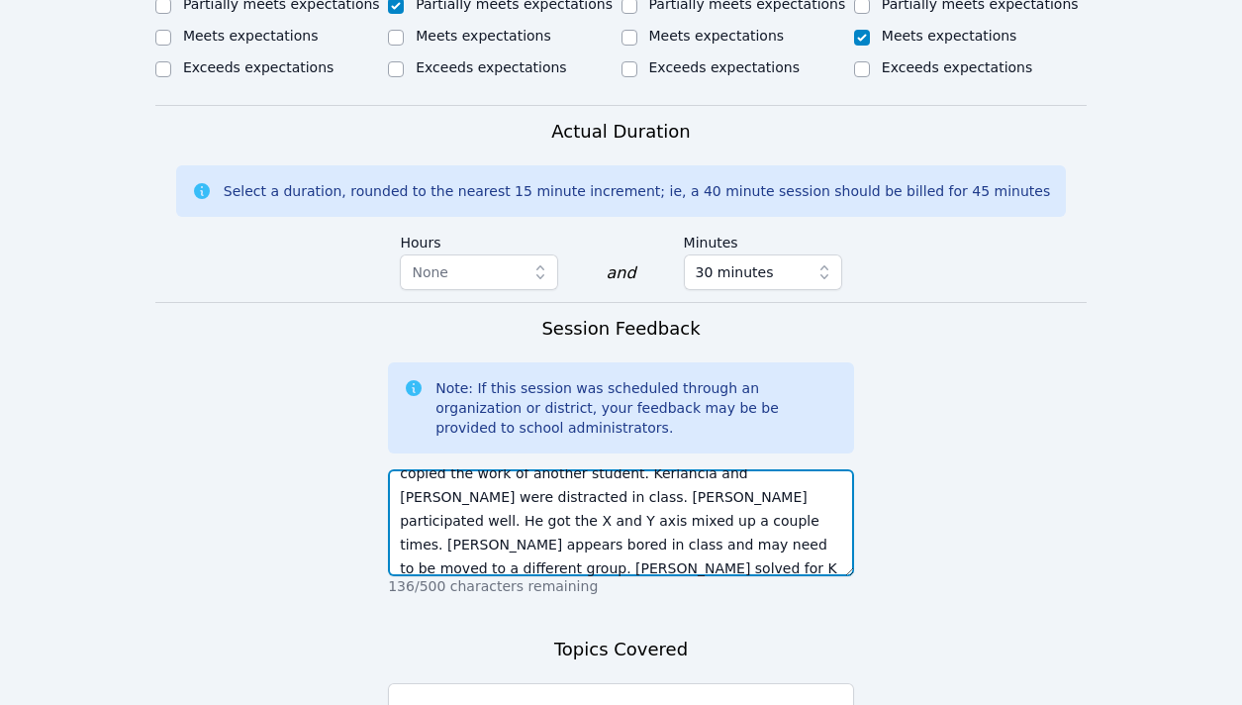
scroll to position [1497, 0]
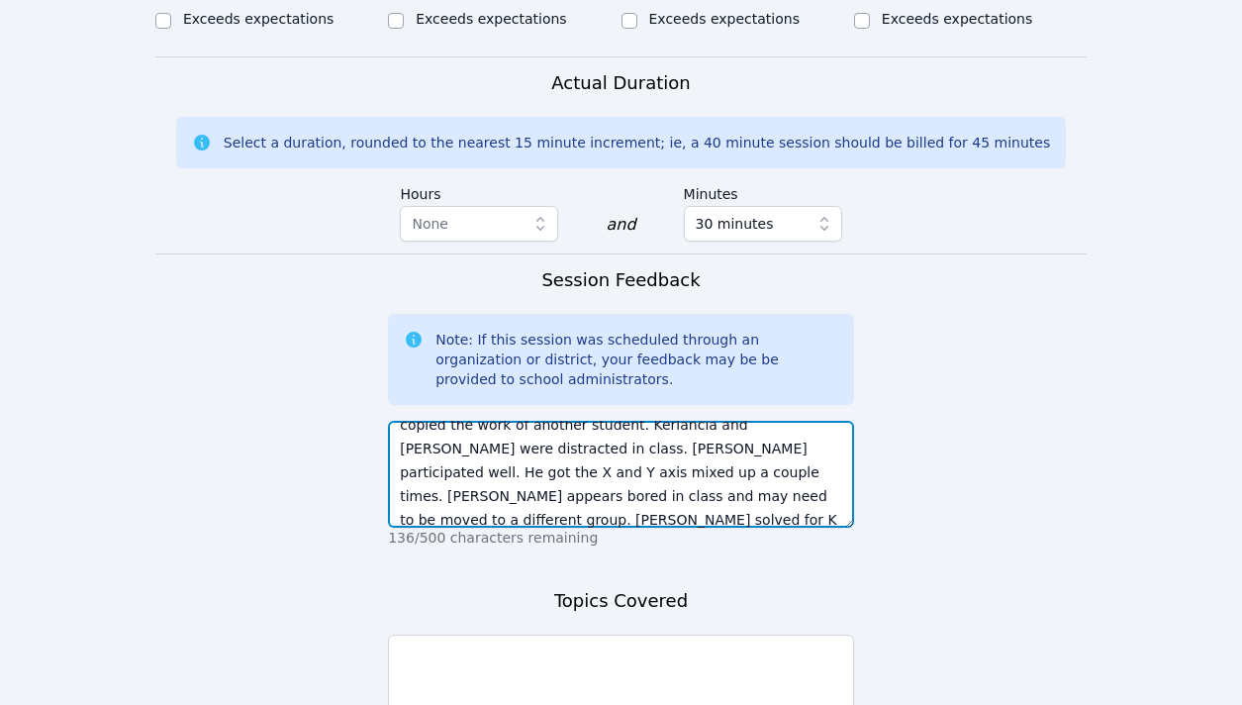
type textarea "This is the second time I've noticed that Kerlancia has copied the work of anot…"
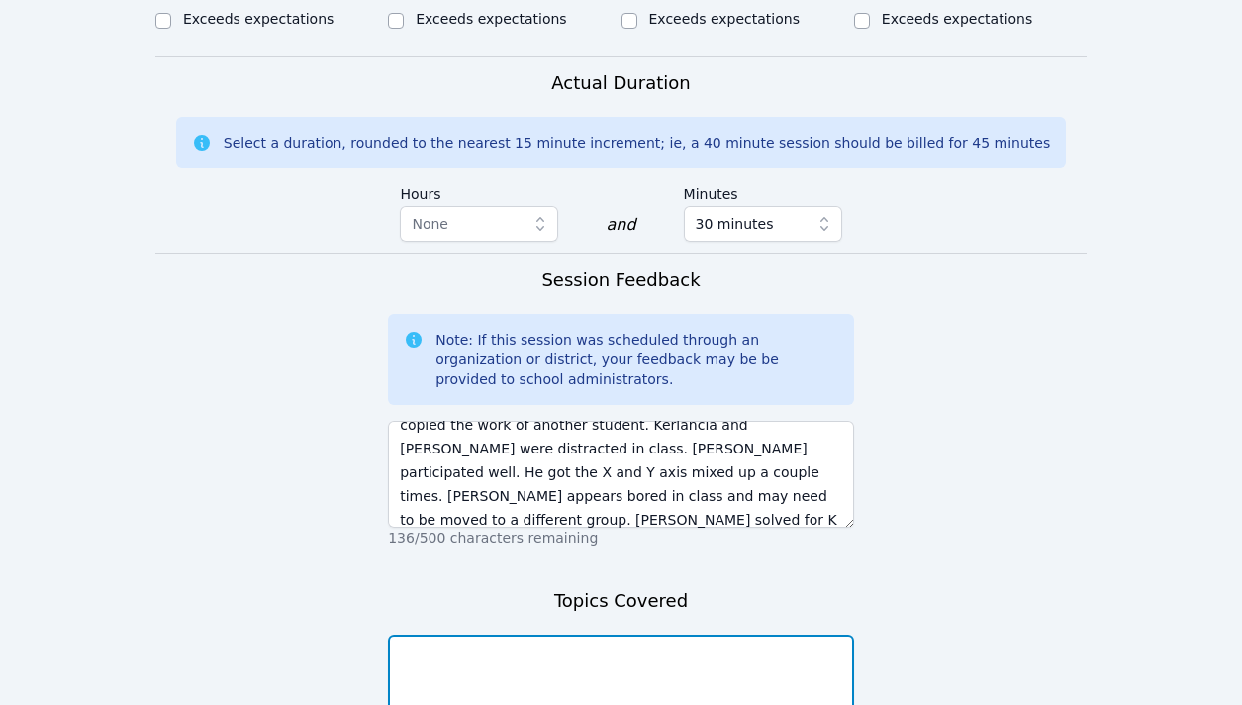
click at [704, 635] on textarea at bounding box center [621, 688] width 466 height 107
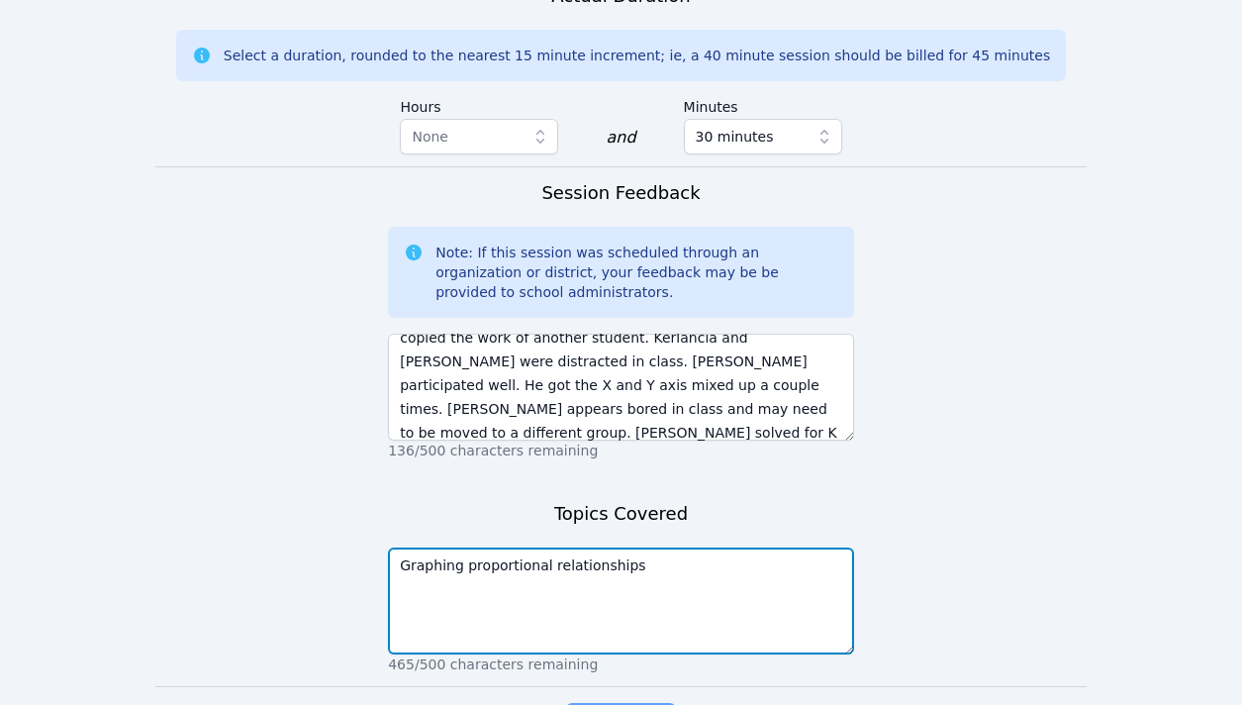
scroll to position [1603, 0]
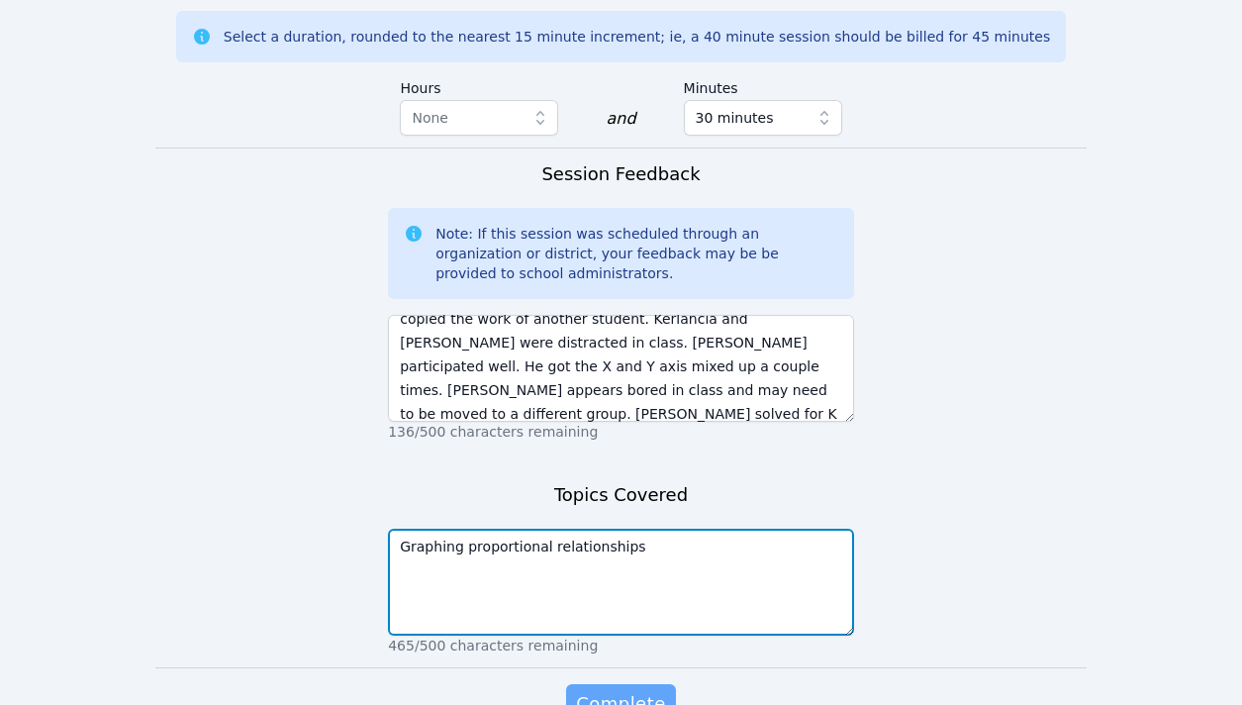
type textarea "Graphing proportional relationships"
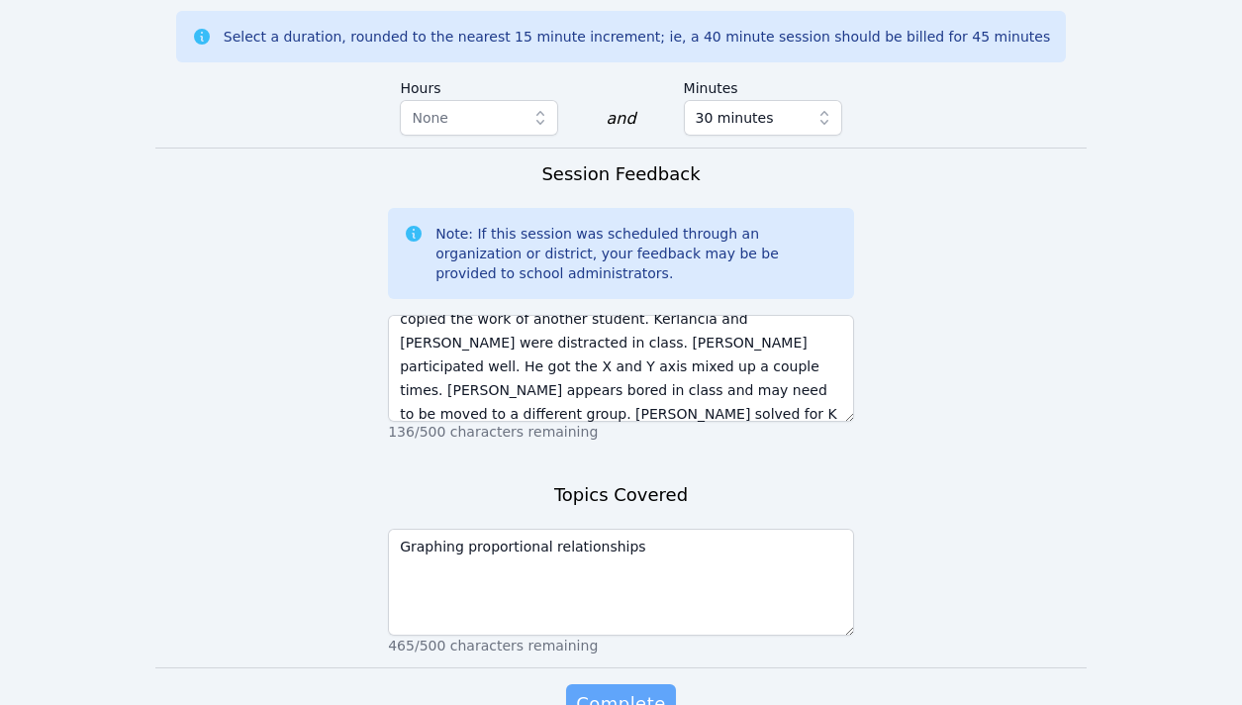
click at [634, 690] on span "Complete" at bounding box center [620, 704] width 89 height 28
